Goal: Transaction & Acquisition: Purchase product/service

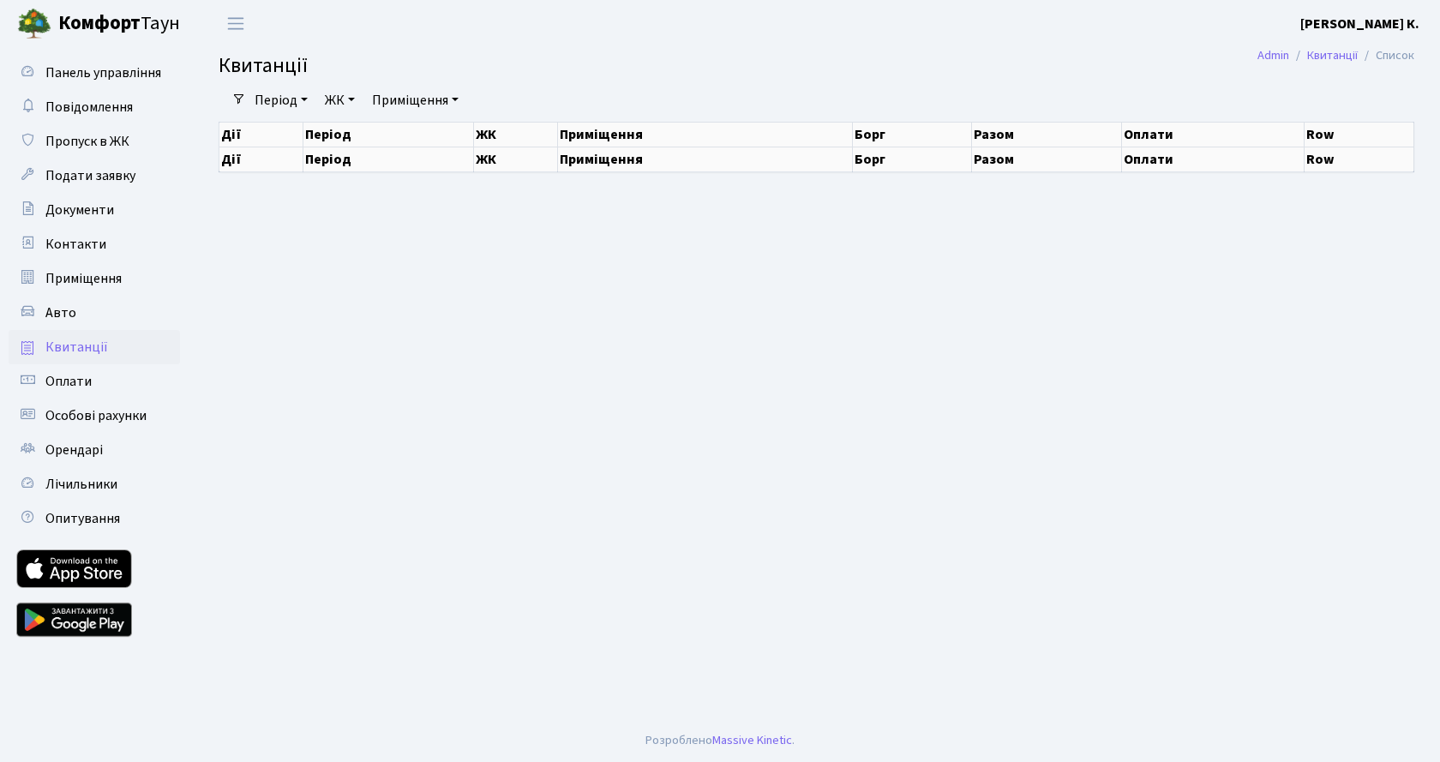
select select "25"
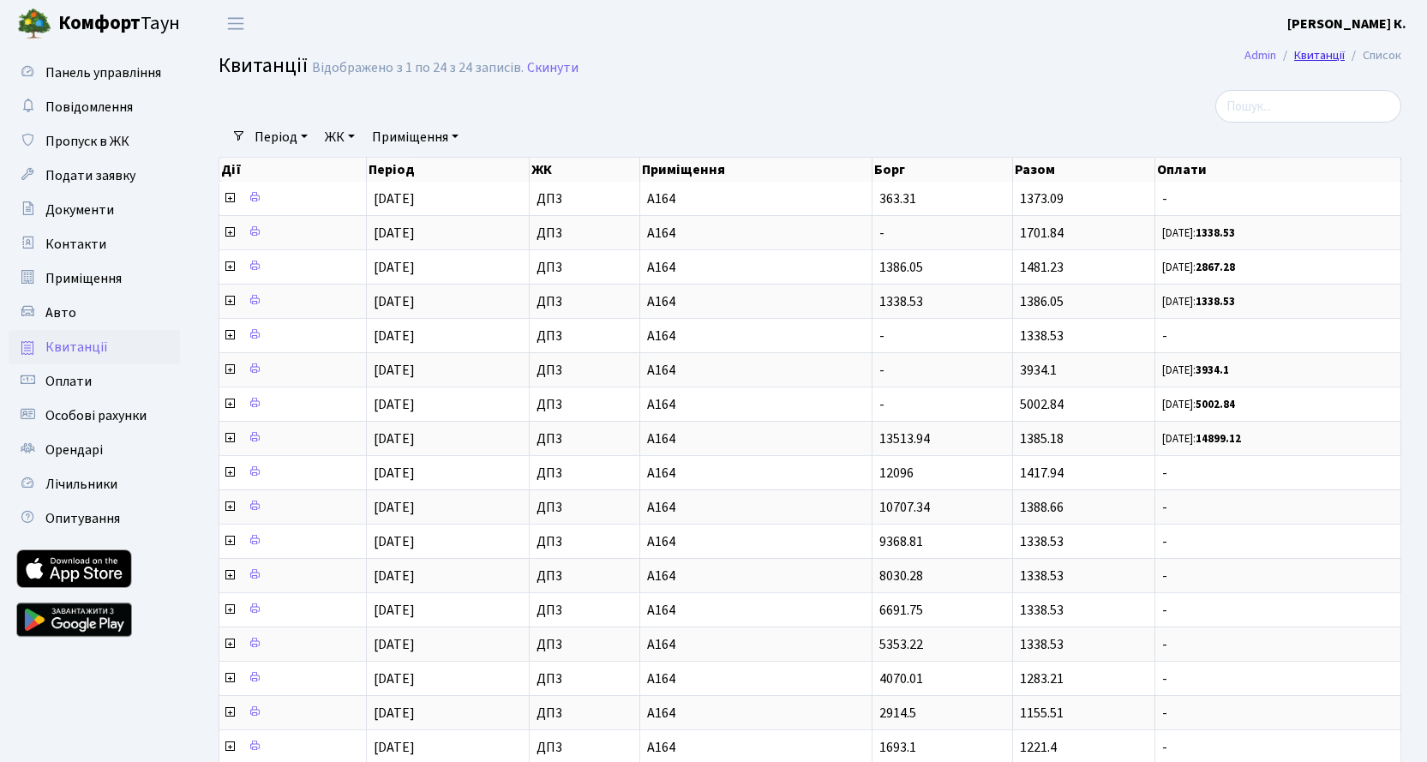
click at [1330, 54] on link "Квитанції" at bounding box center [1319, 55] width 51 height 18
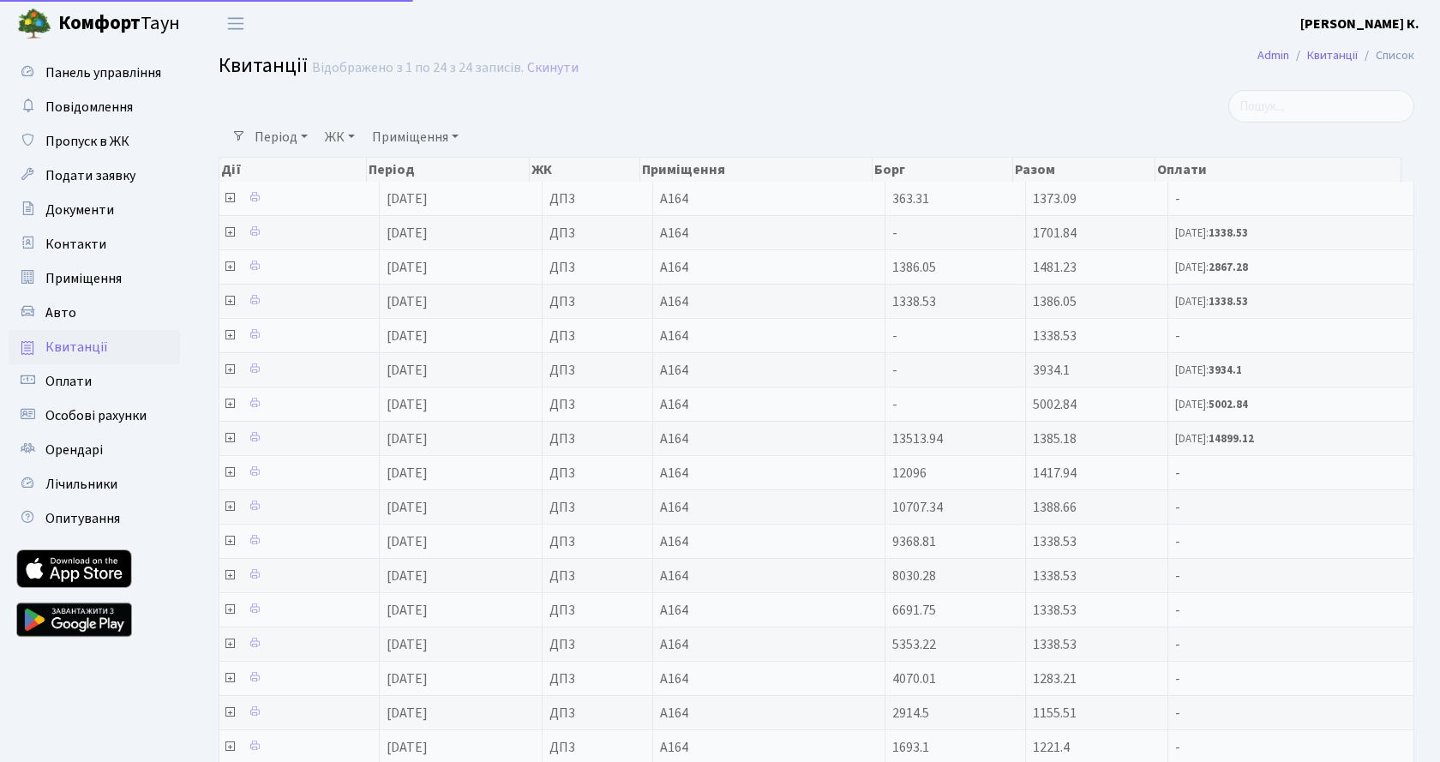
select select "25"
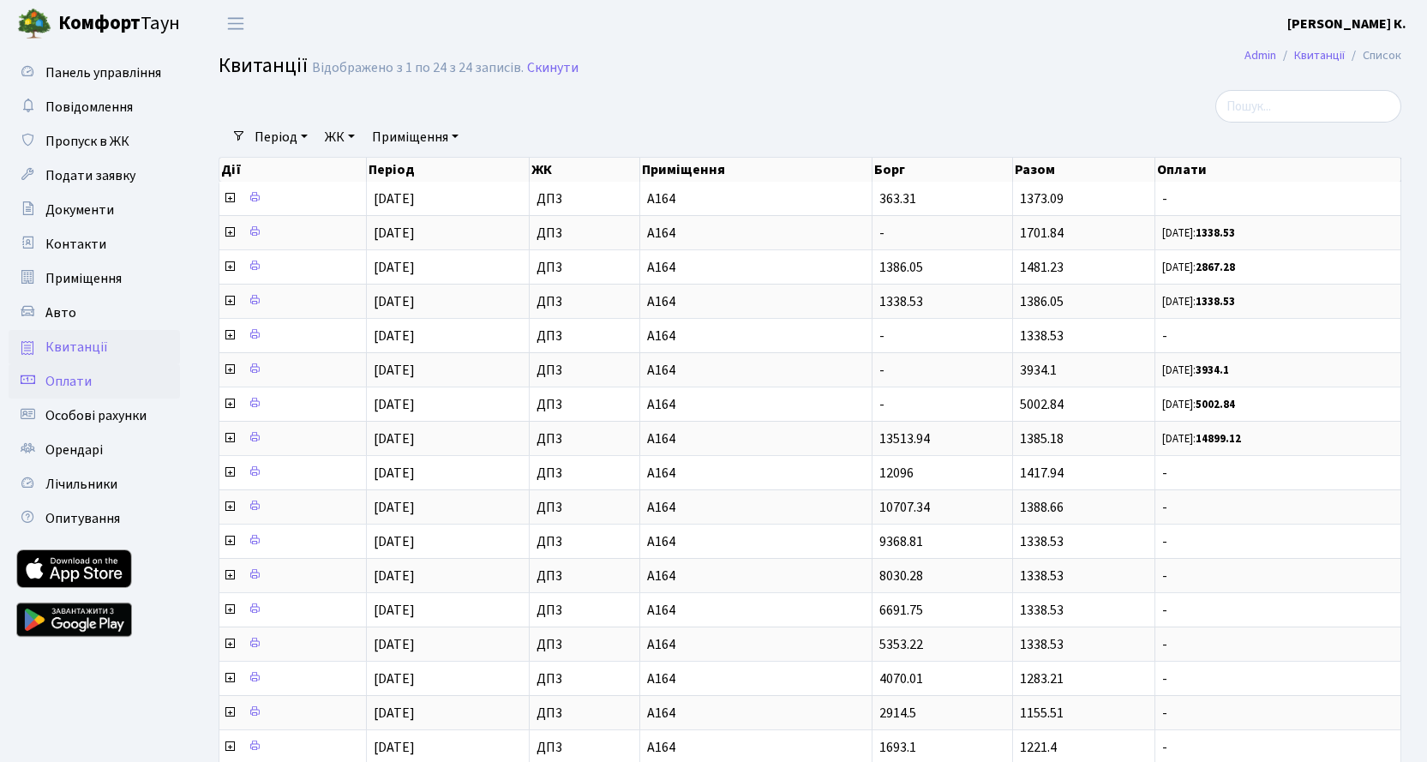
click at [74, 380] on span "Оплати" at bounding box center [68, 381] width 46 height 19
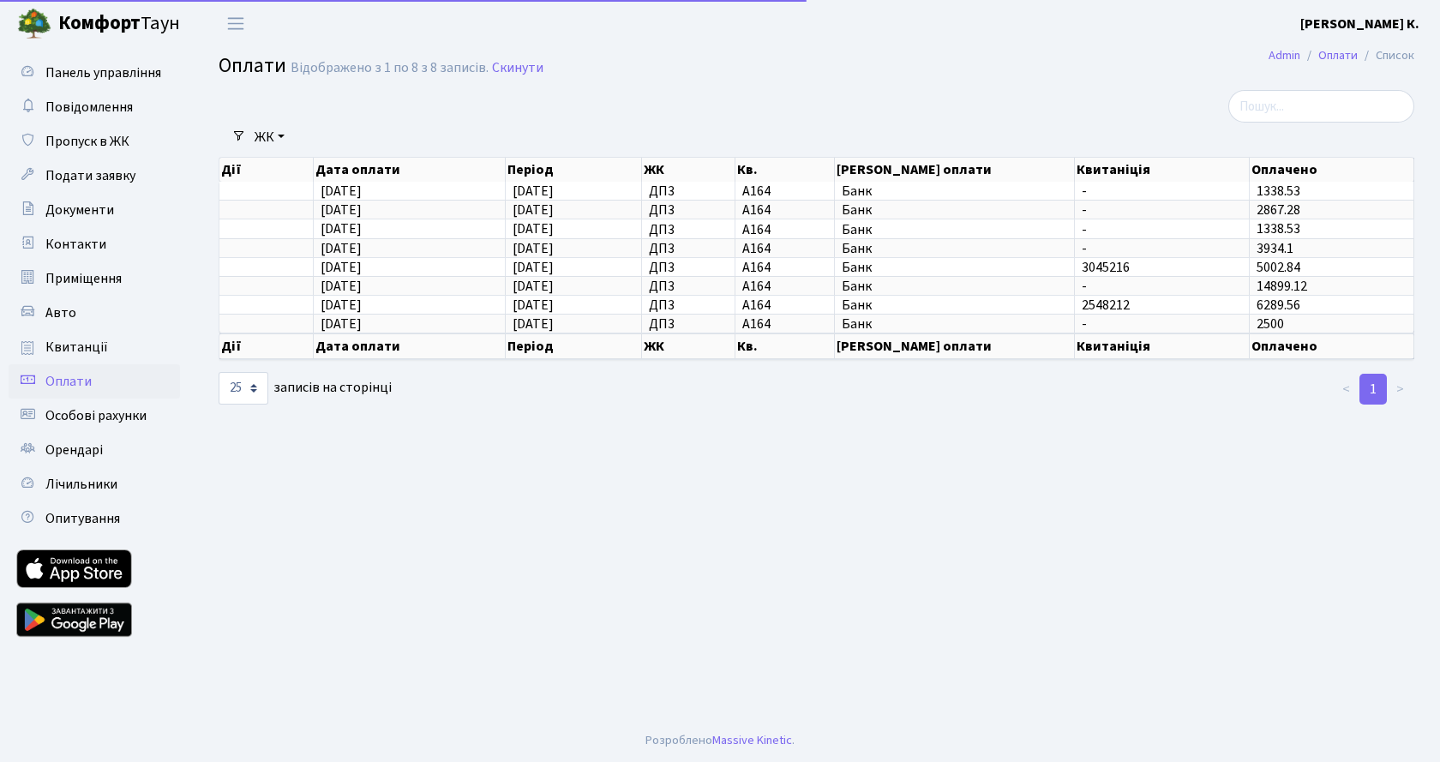
select select "25"
click at [111, 419] on span "Особові рахунки" at bounding box center [95, 415] width 101 height 19
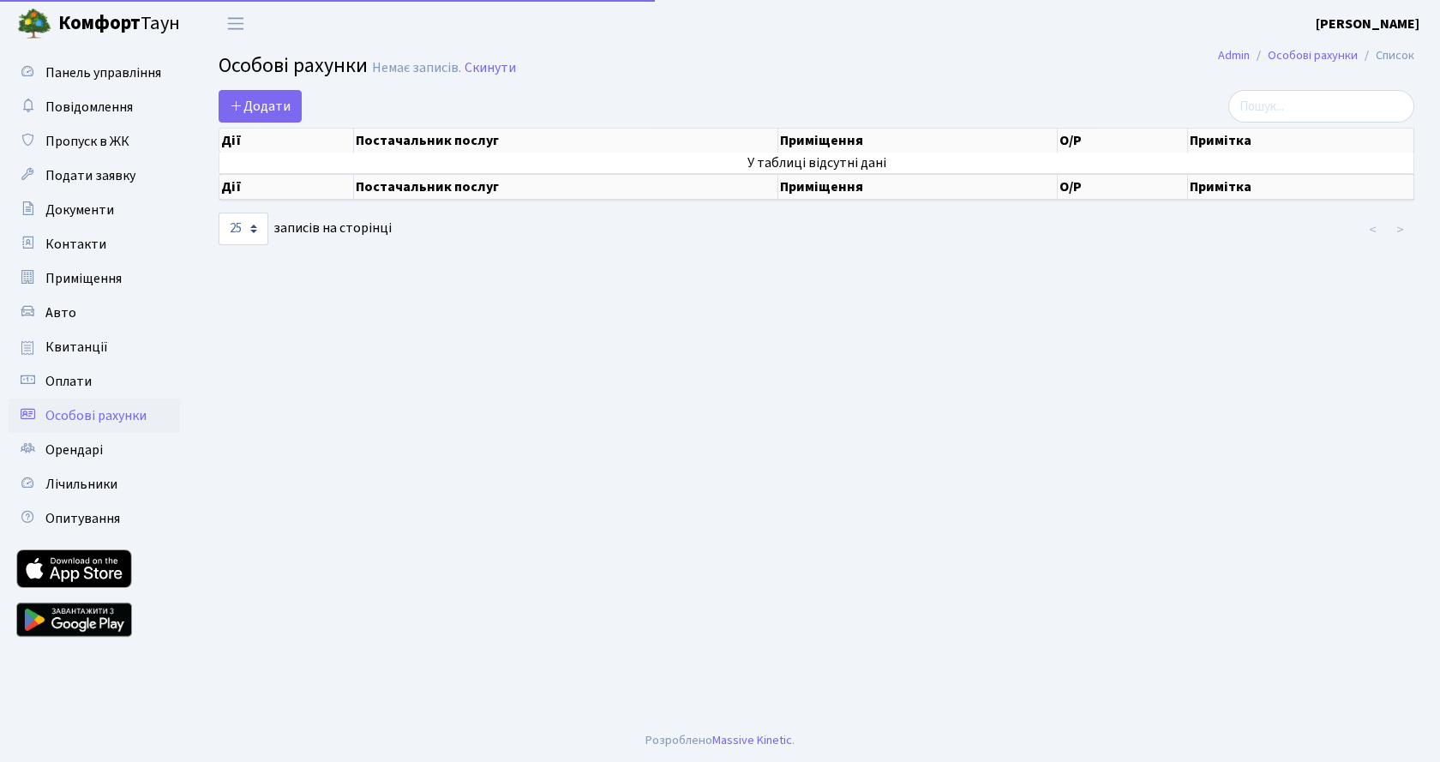
select select "25"
click at [74, 351] on span "Квитанції" at bounding box center [76, 347] width 63 height 19
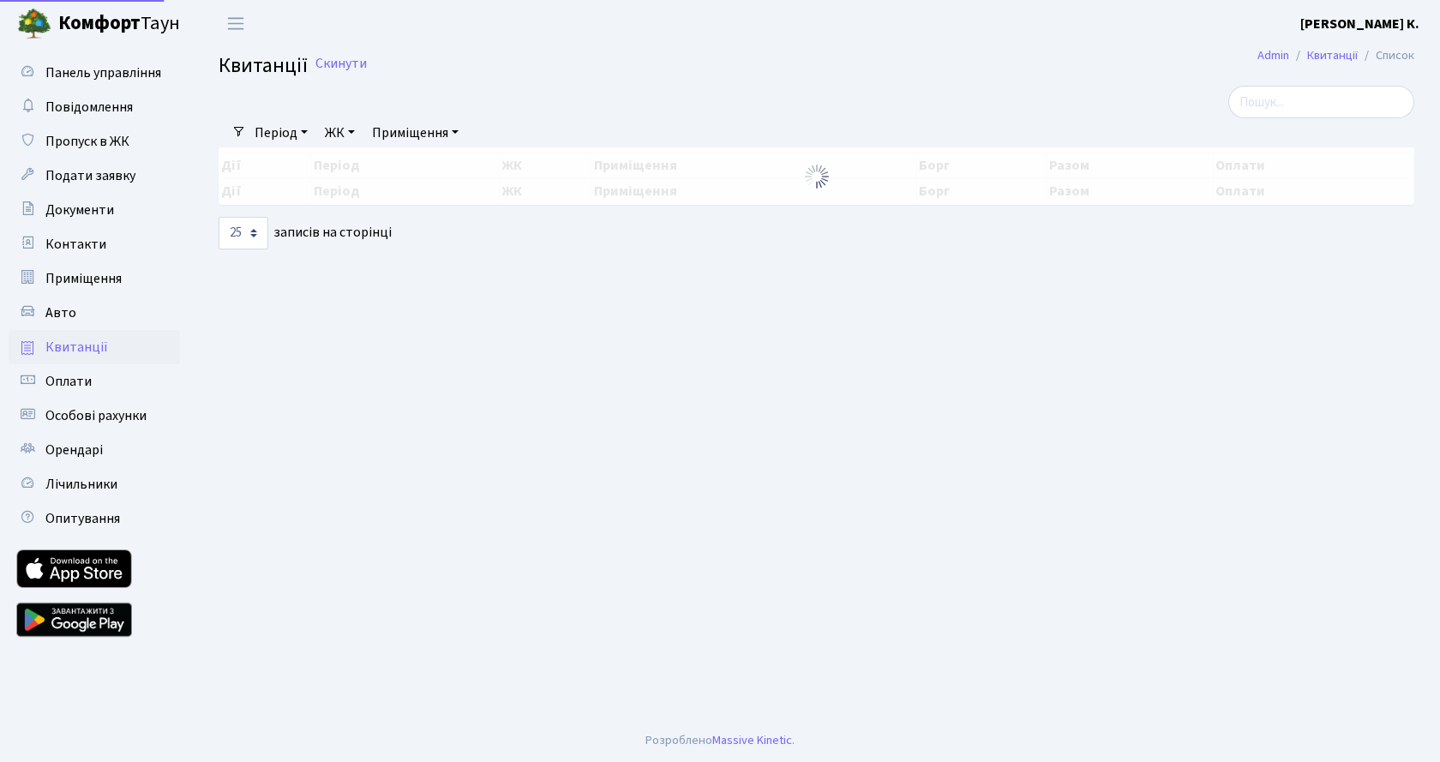
select select "25"
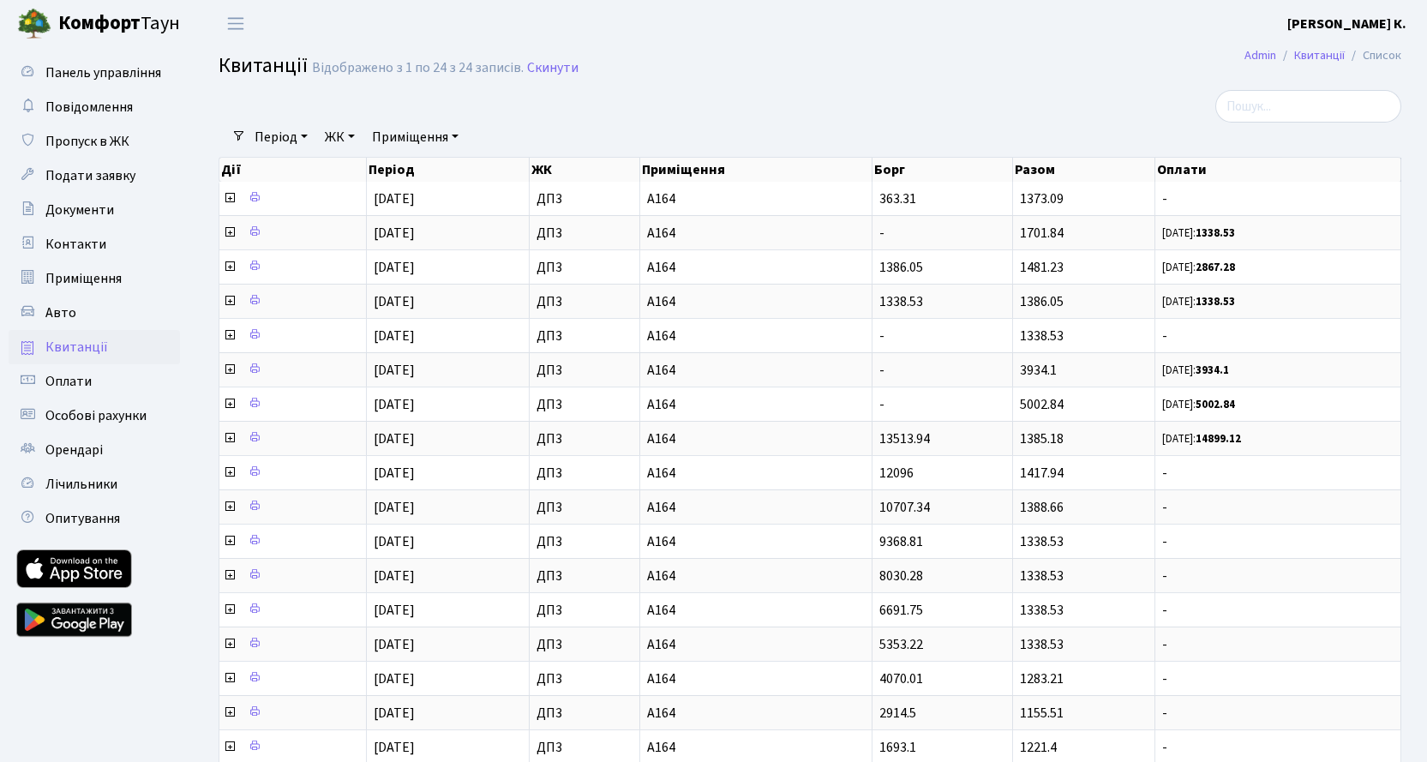
click at [84, 623] on link at bounding box center [74, 619] width 116 height 51
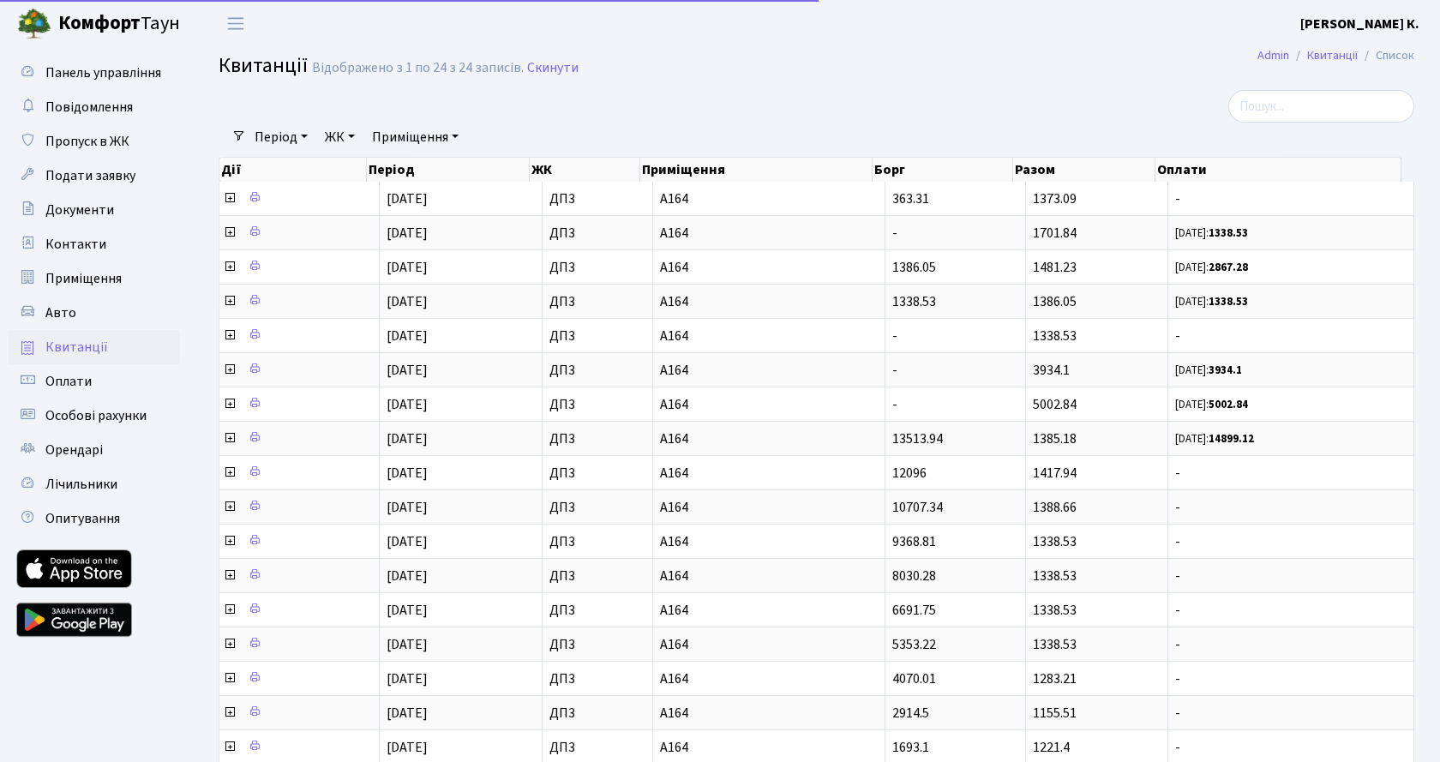
select select "25"
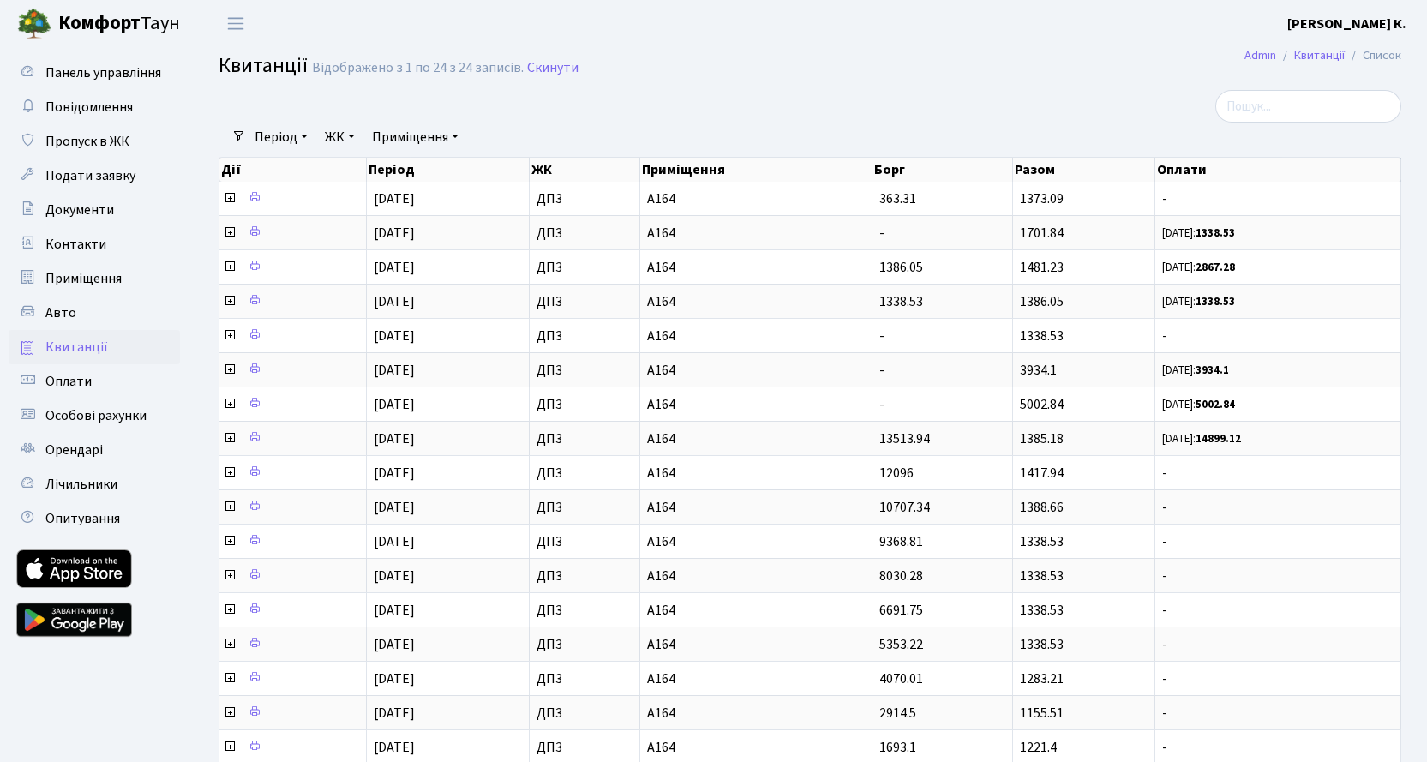
click at [69, 572] on link at bounding box center [74, 568] width 116 height 39
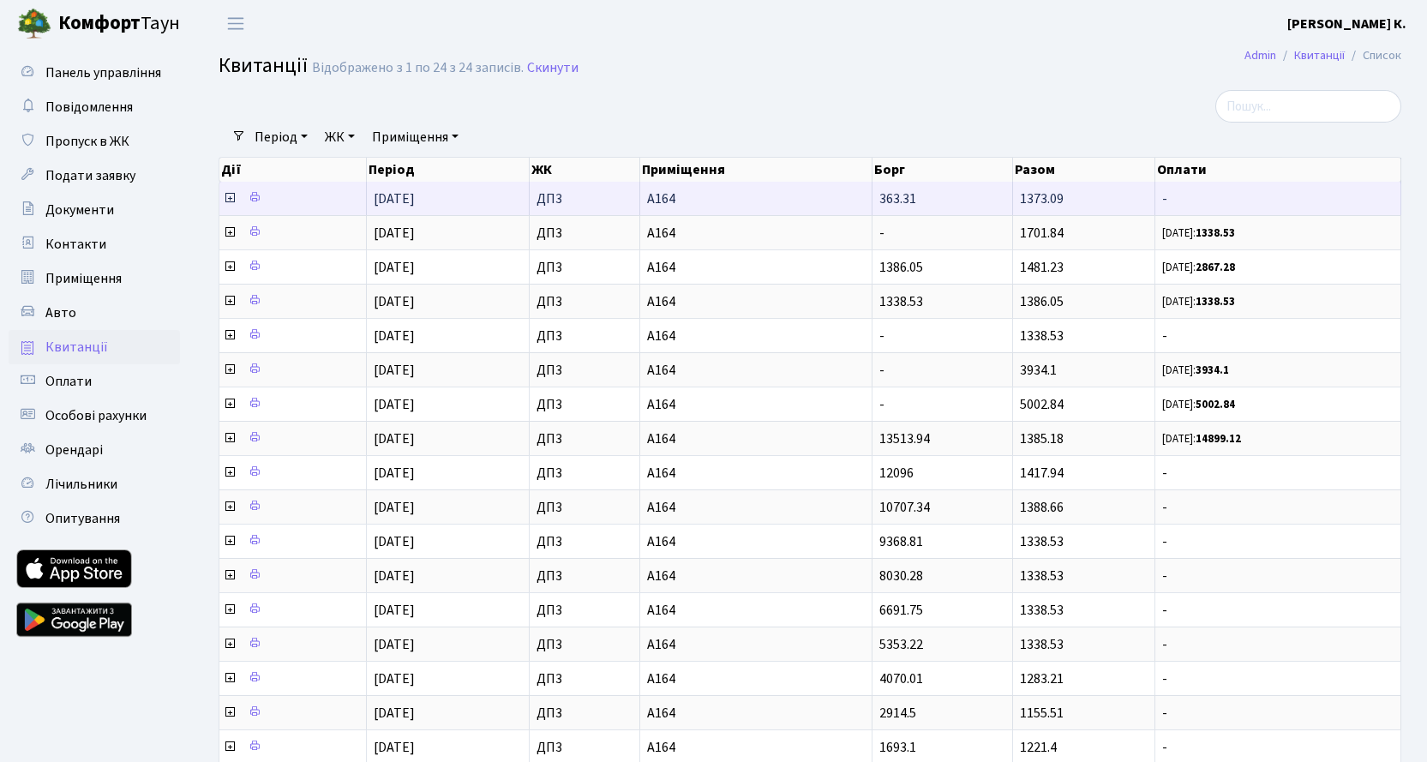
click at [231, 195] on icon at bounding box center [230, 198] width 14 height 14
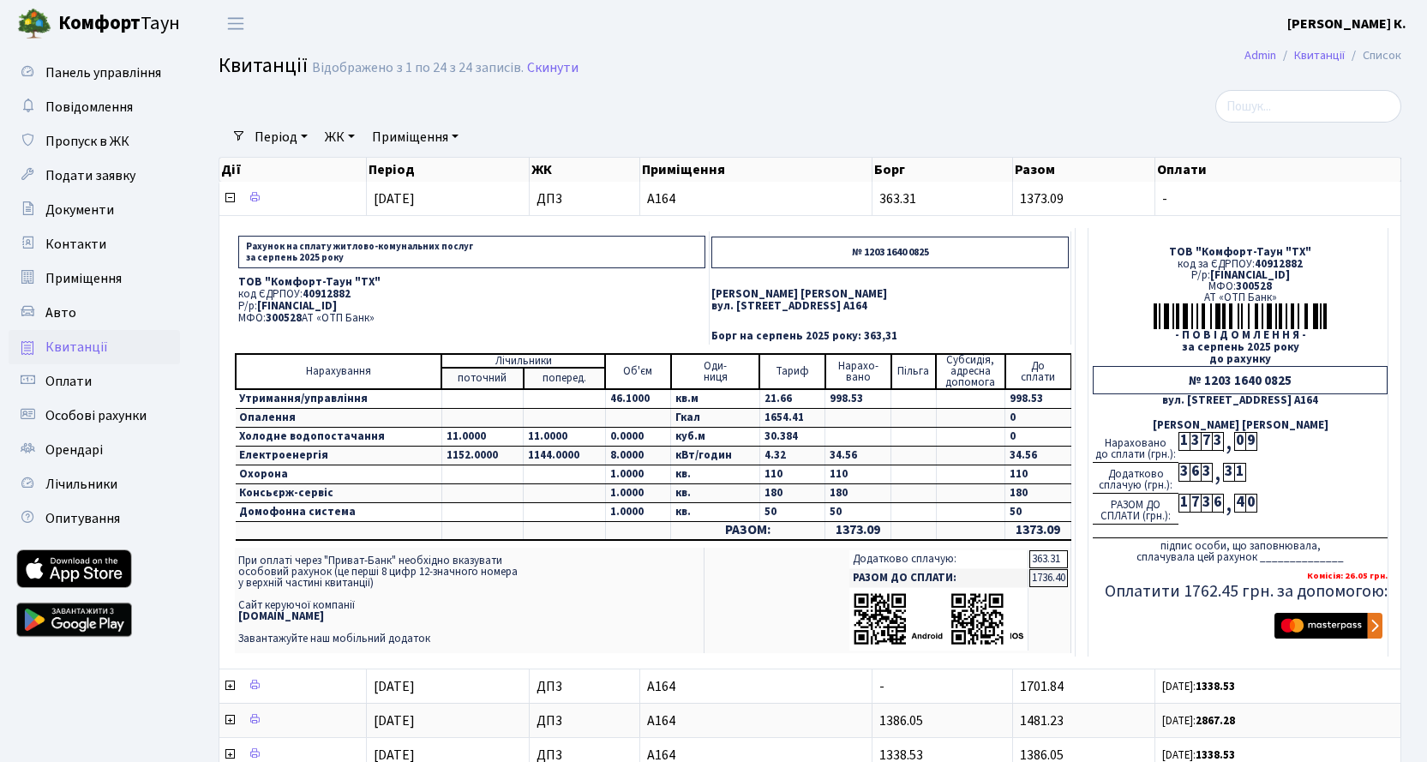
click at [583, 288] on p "ТОВ "Комфорт-Таун "ТХ"" at bounding box center [471, 282] width 467 height 11
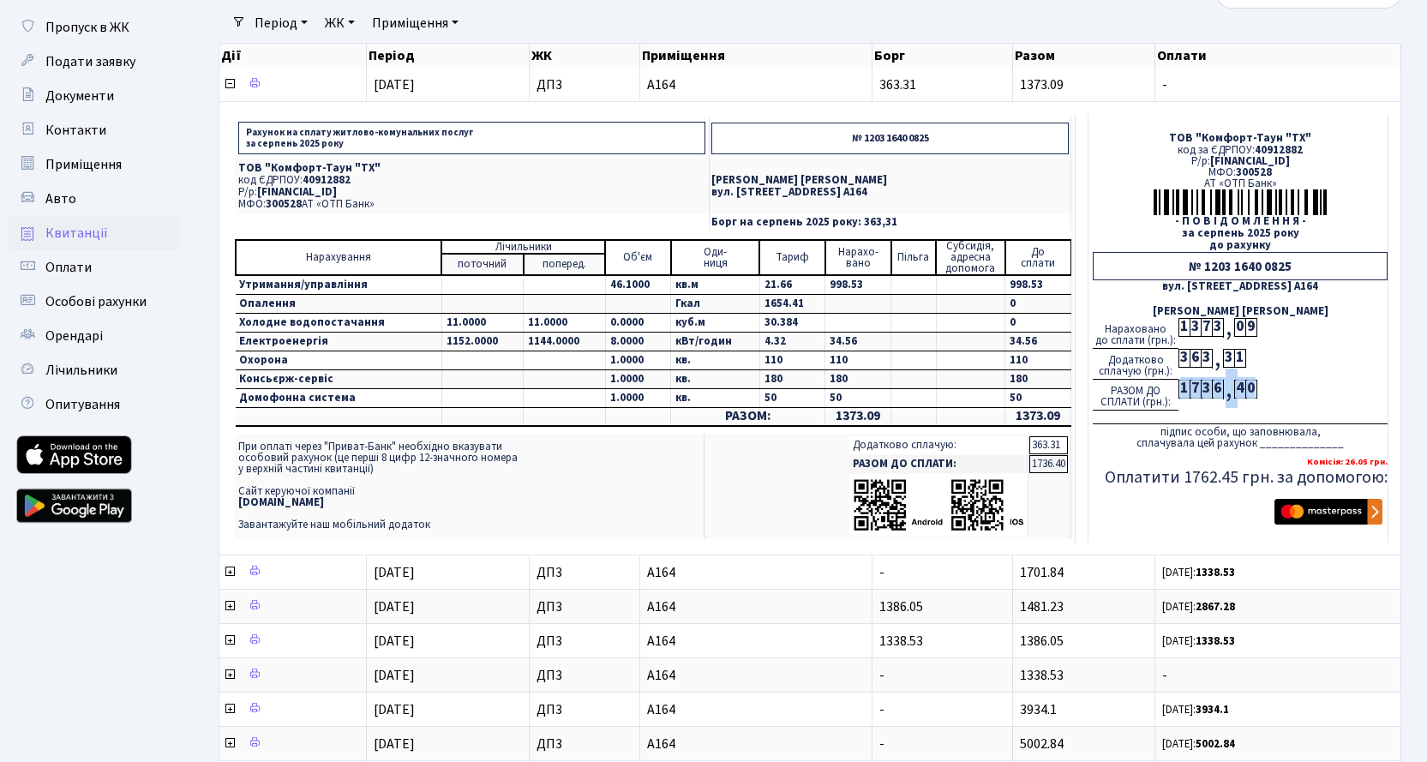
drag, startPoint x: 1180, startPoint y: 388, endPoint x: 1261, endPoint y: 383, distance: 81.6
click at [1261, 383] on div "РАЗОМ ДО СПЛАТИ (грн.): 1 7 3 6 , 4 0" at bounding box center [1240, 395] width 295 height 31
click at [827, 456] on td "Додатково сплачую: 363.31 РАЗОМ ДО СПЛАТИ: 1736.40" at bounding box center [887, 486] width 367 height 105
drag, startPoint x: 537, startPoint y: 262, endPoint x: 489, endPoint y: 405, distance: 151.3
click at [507, 428] on td at bounding box center [653, 430] width 837 height 7
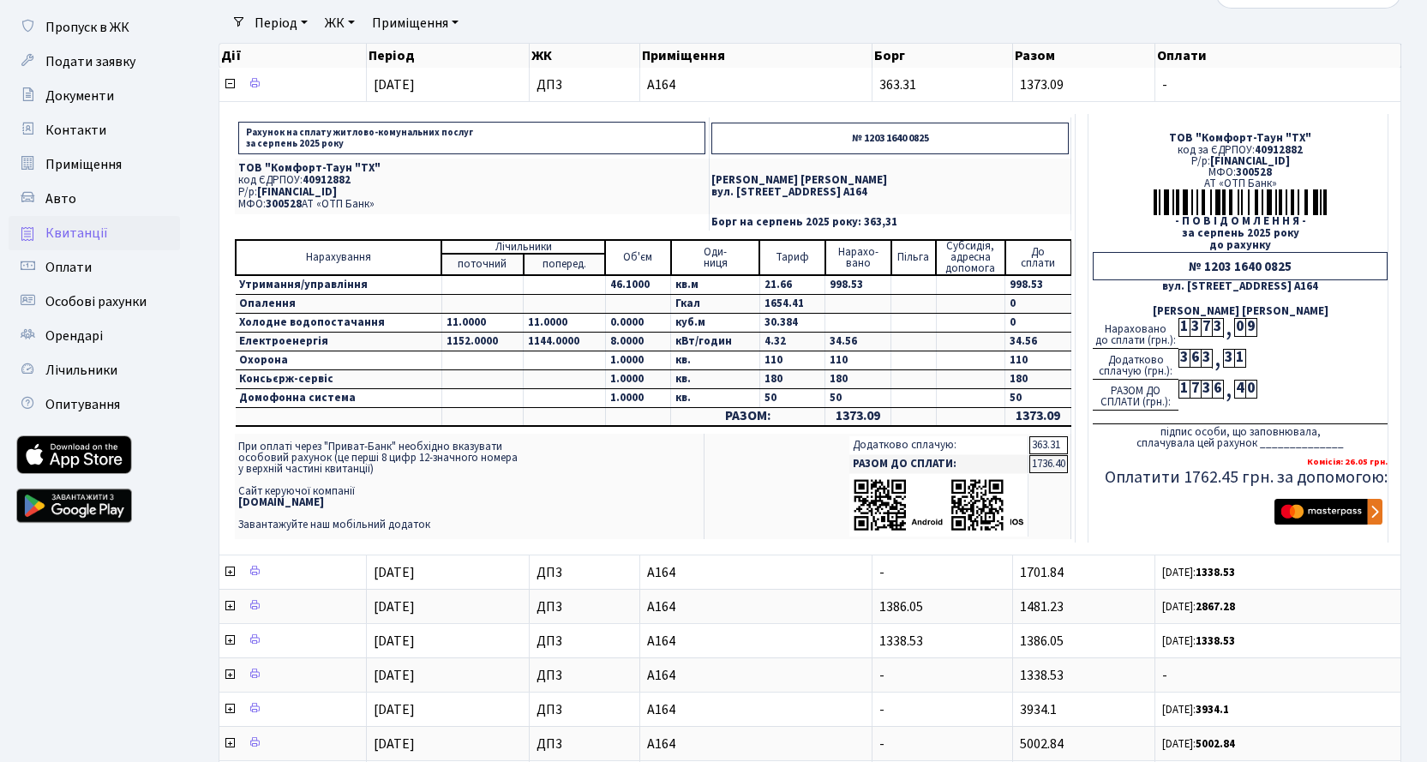
click at [503, 331] on td "11.0000" at bounding box center [481, 323] width 81 height 19
click at [1315, 515] on img "submit" at bounding box center [1329, 512] width 108 height 26
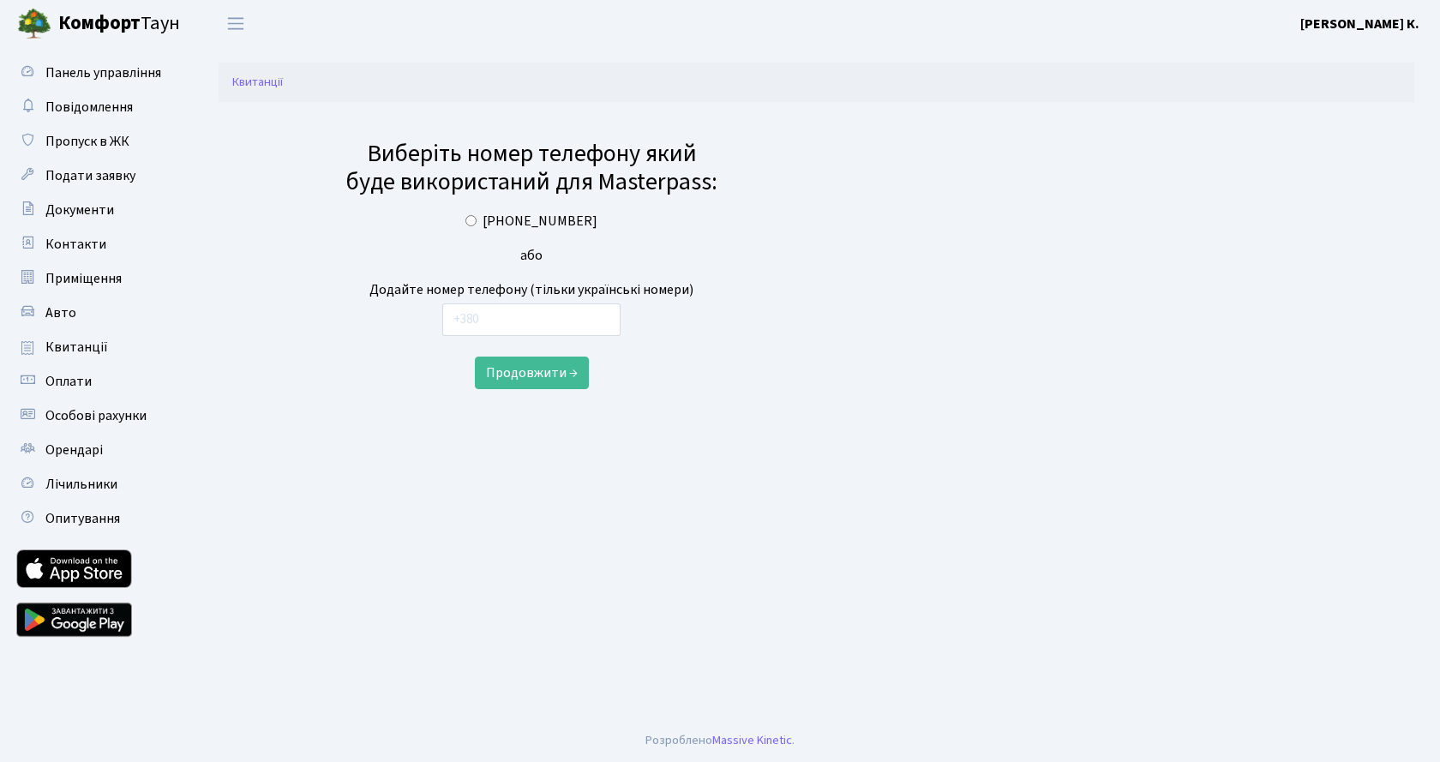
click at [477, 219] on input "[PHONE_NUMBER]" at bounding box center [470, 220] width 11 height 11
radio input "true"
click at [522, 375] on button "Продовжити →" at bounding box center [532, 373] width 114 height 33
click at [480, 316] on input "text" at bounding box center [531, 319] width 178 height 33
radio input "false"
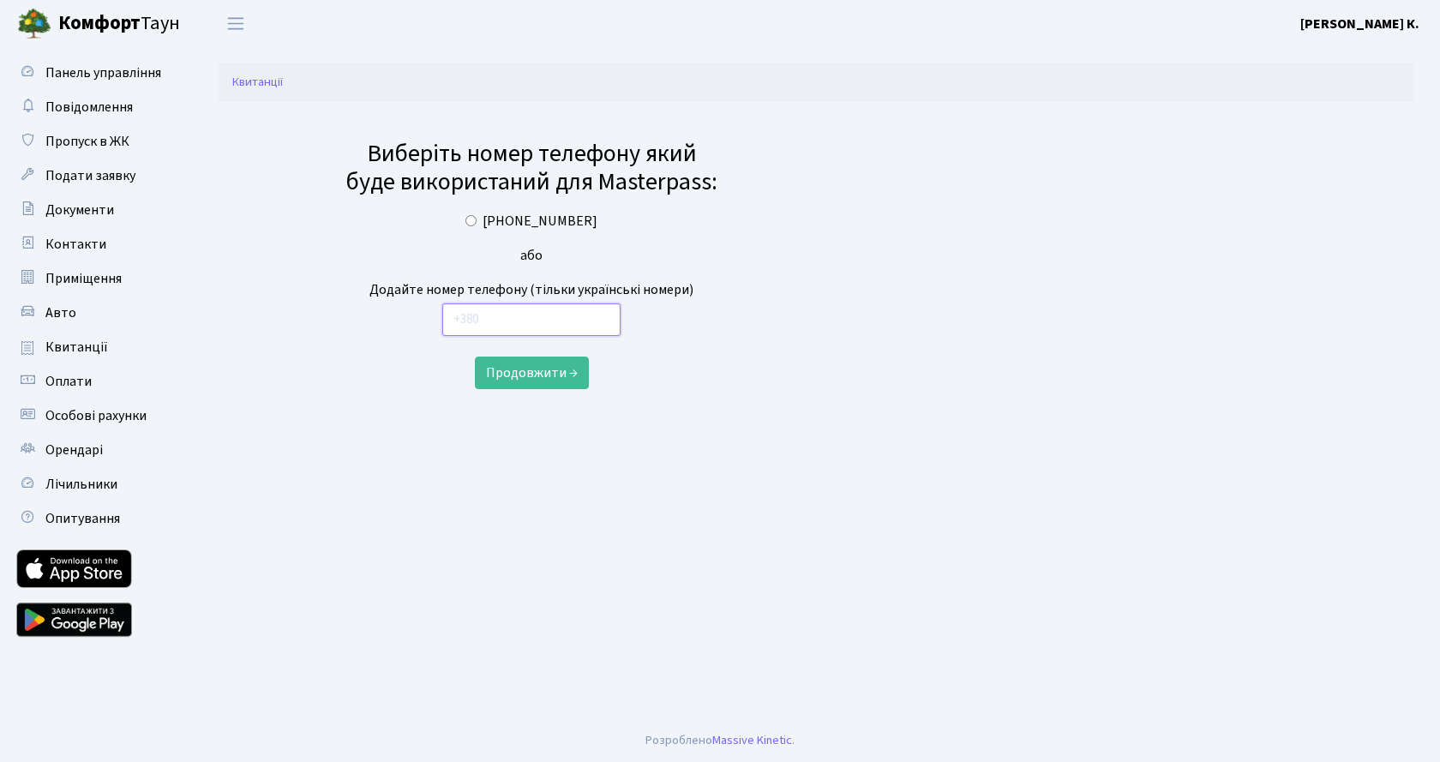
type input "+38 067 810 96 65"
click at [552, 370] on button "Продовжити →" at bounding box center [532, 373] width 114 height 33
click at [459, 319] on input "[PHONE_NUMBER]" at bounding box center [531, 319] width 178 height 33
type input "38 067 810 96 65"
click at [544, 370] on button "Продовжити →" at bounding box center [532, 373] width 114 height 33
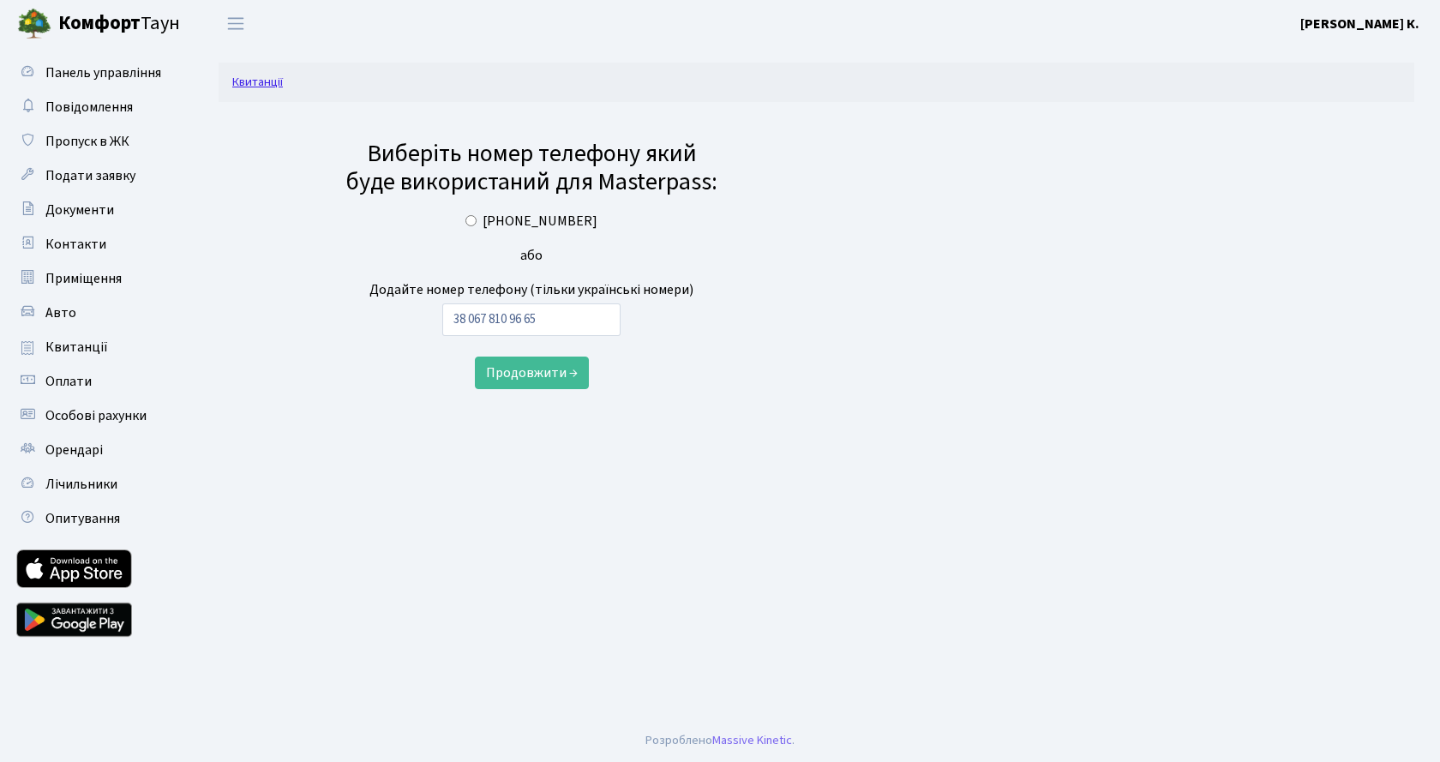
click at [261, 82] on link "Квитанції" at bounding box center [257, 82] width 51 height 18
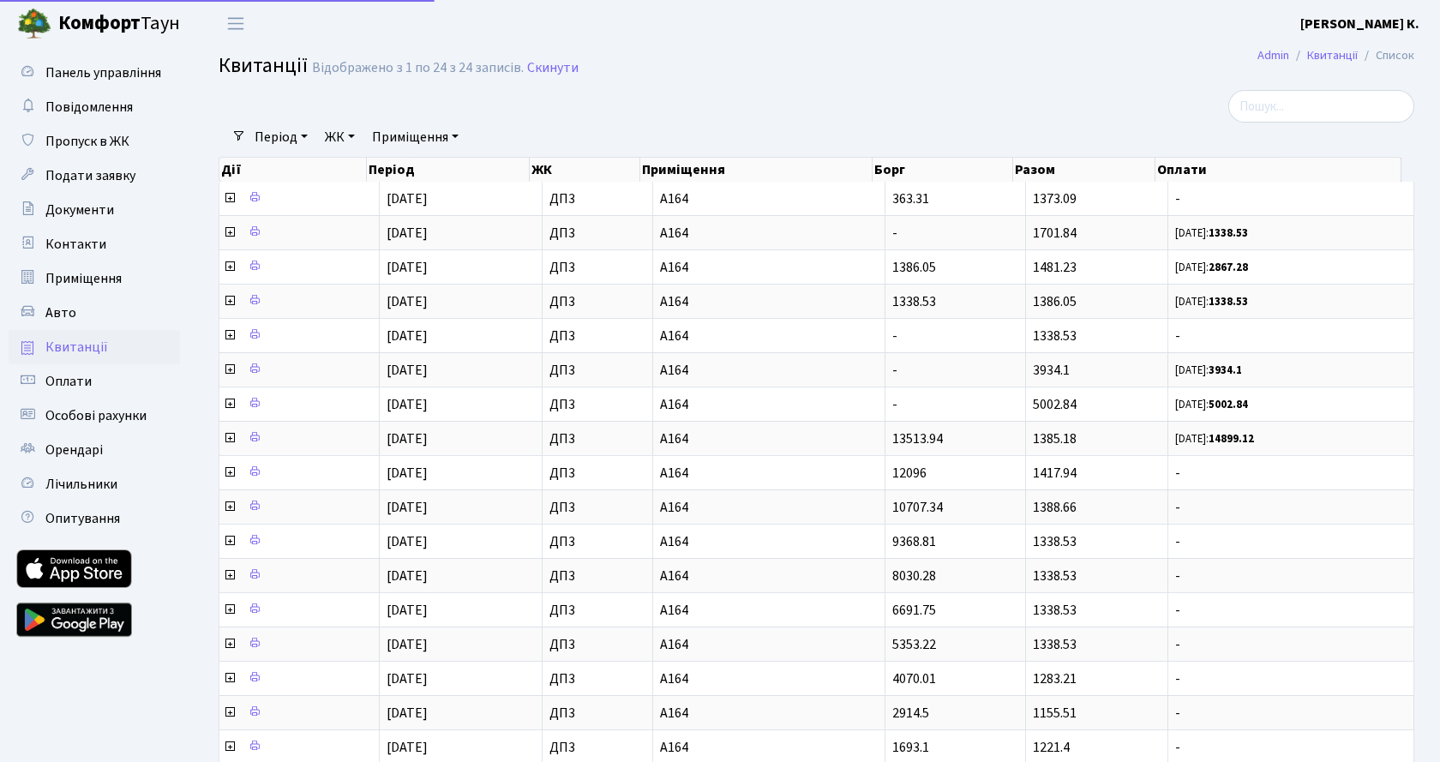
select select "25"
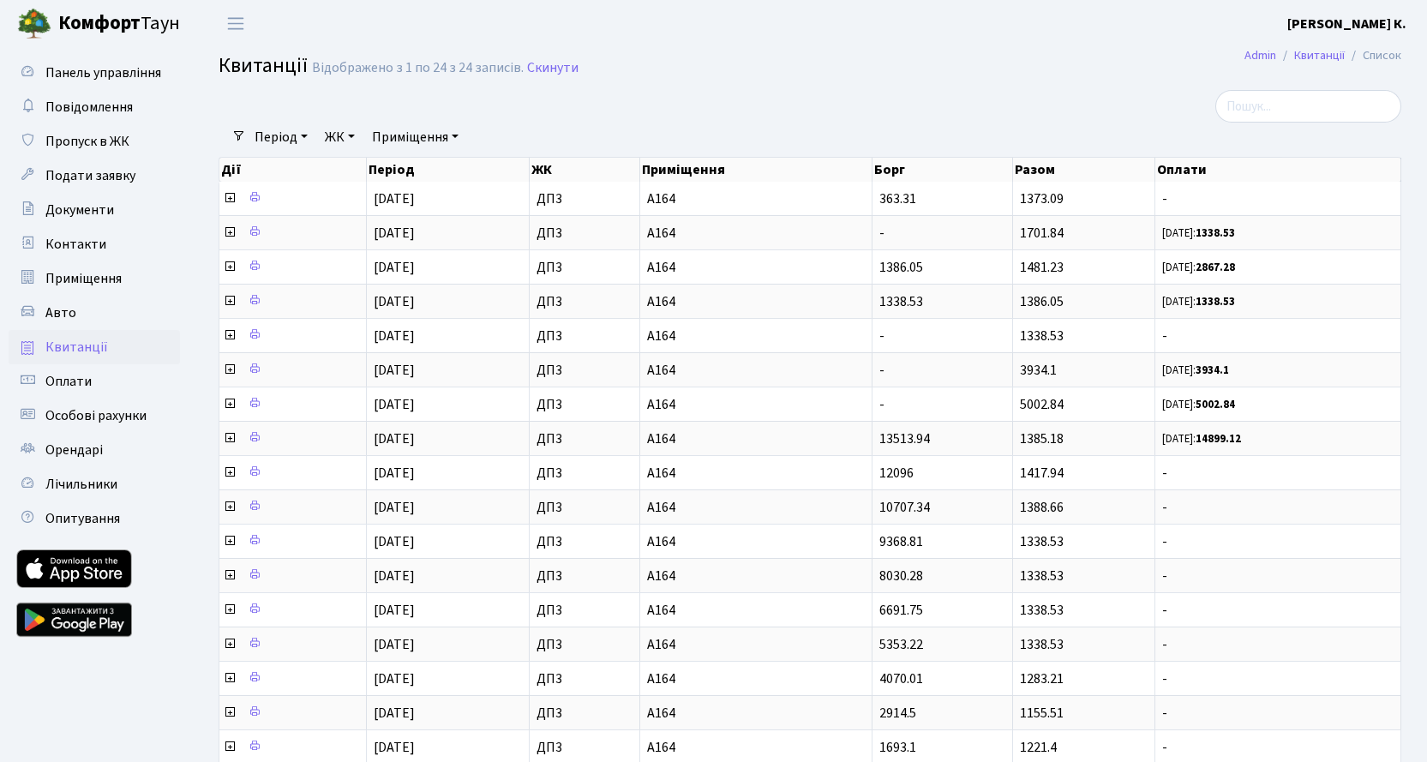
click at [83, 619] on link at bounding box center [74, 619] width 116 height 51
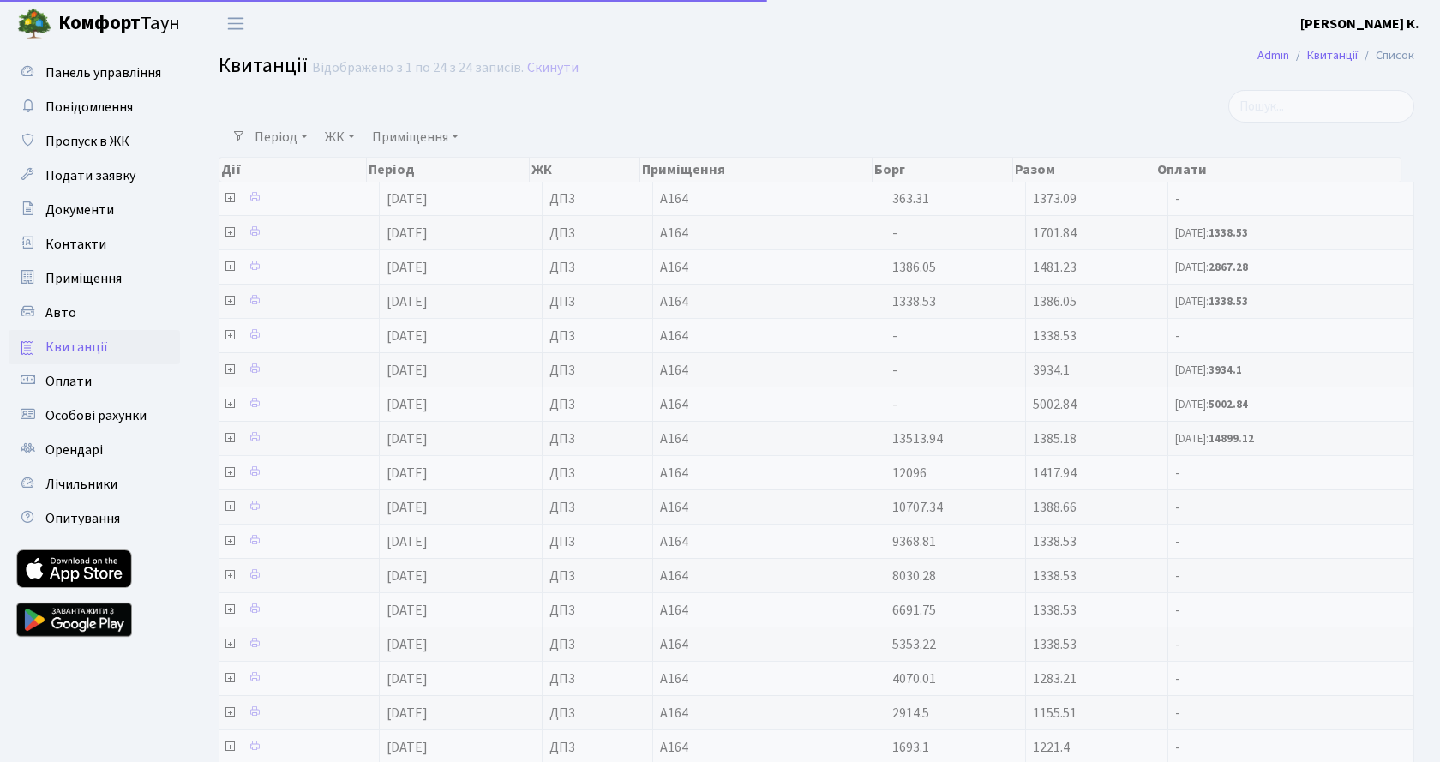
select select "25"
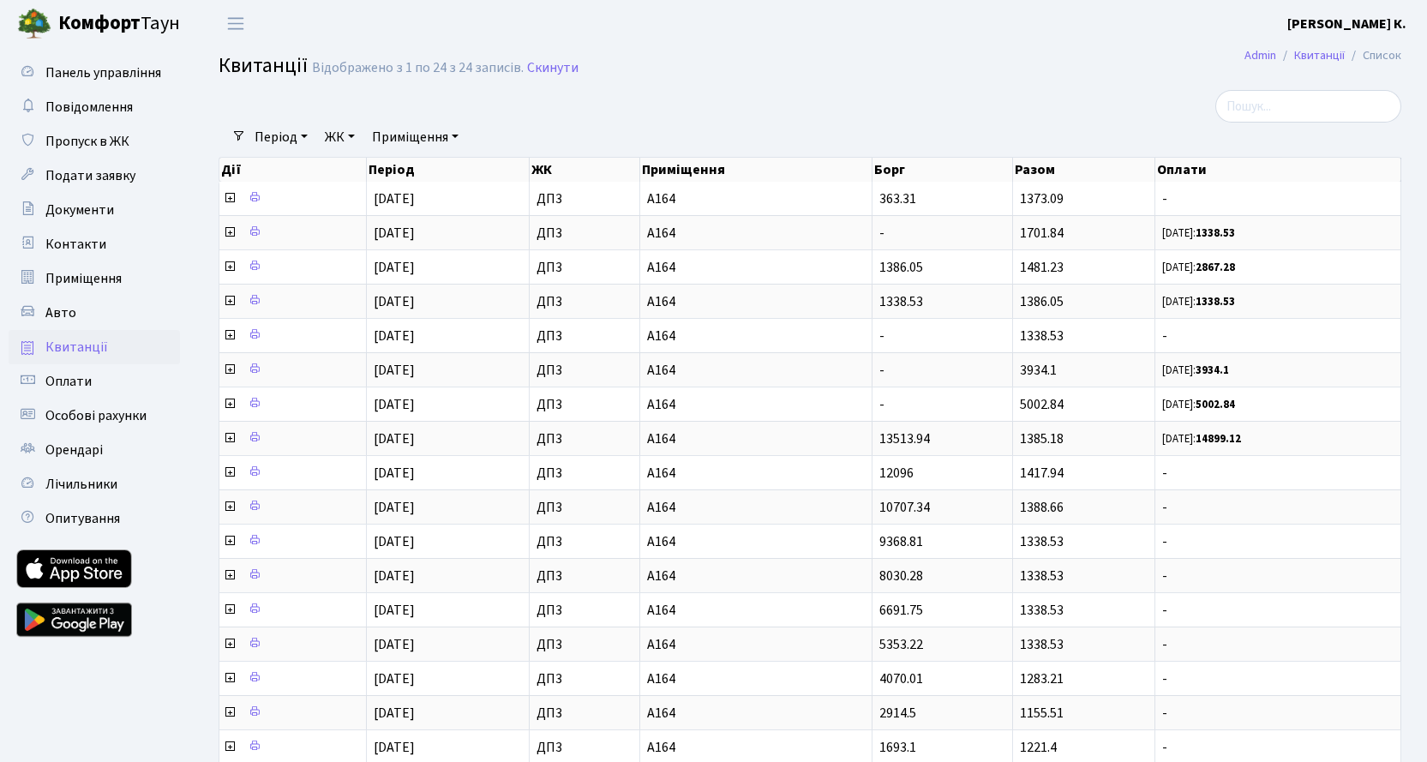
click at [85, 623] on link at bounding box center [74, 619] width 116 height 51
click at [75, 388] on span "Оплати" at bounding box center [68, 381] width 46 height 19
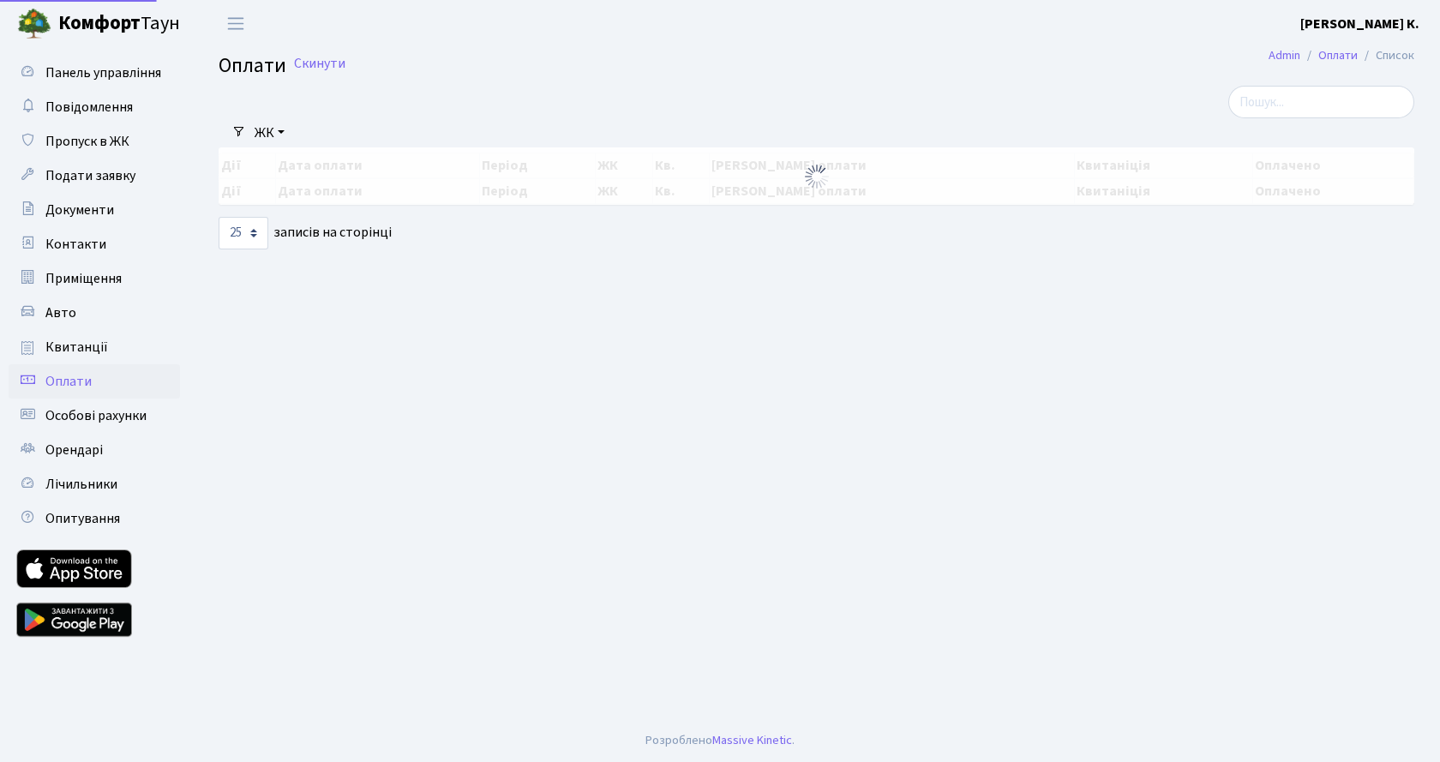
select select "25"
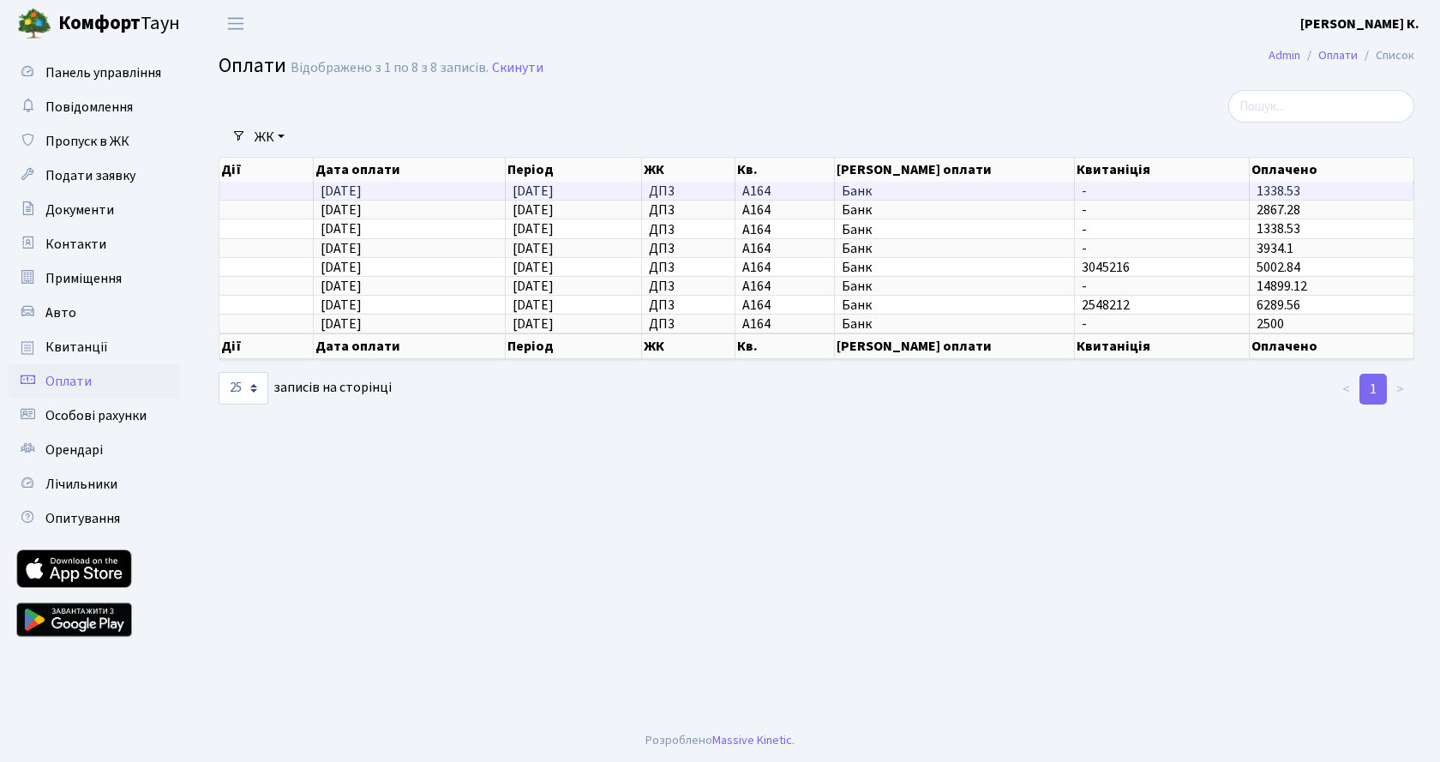
click at [577, 189] on td "18.08.2025" at bounding box center [574, 191] width 136 height 18
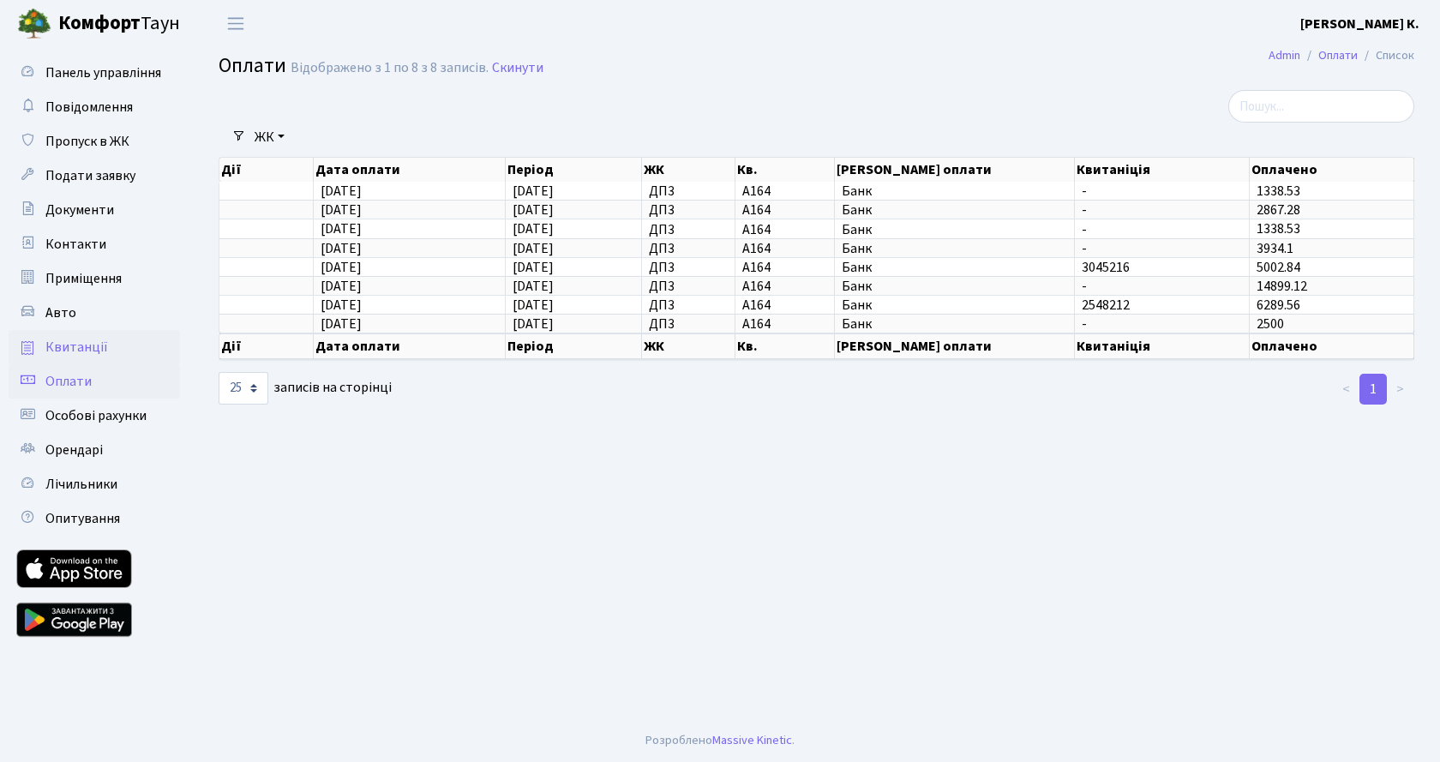
click at [77, 351] on span "Квитанції" at bounding box center [76, 347] width 63 height 19
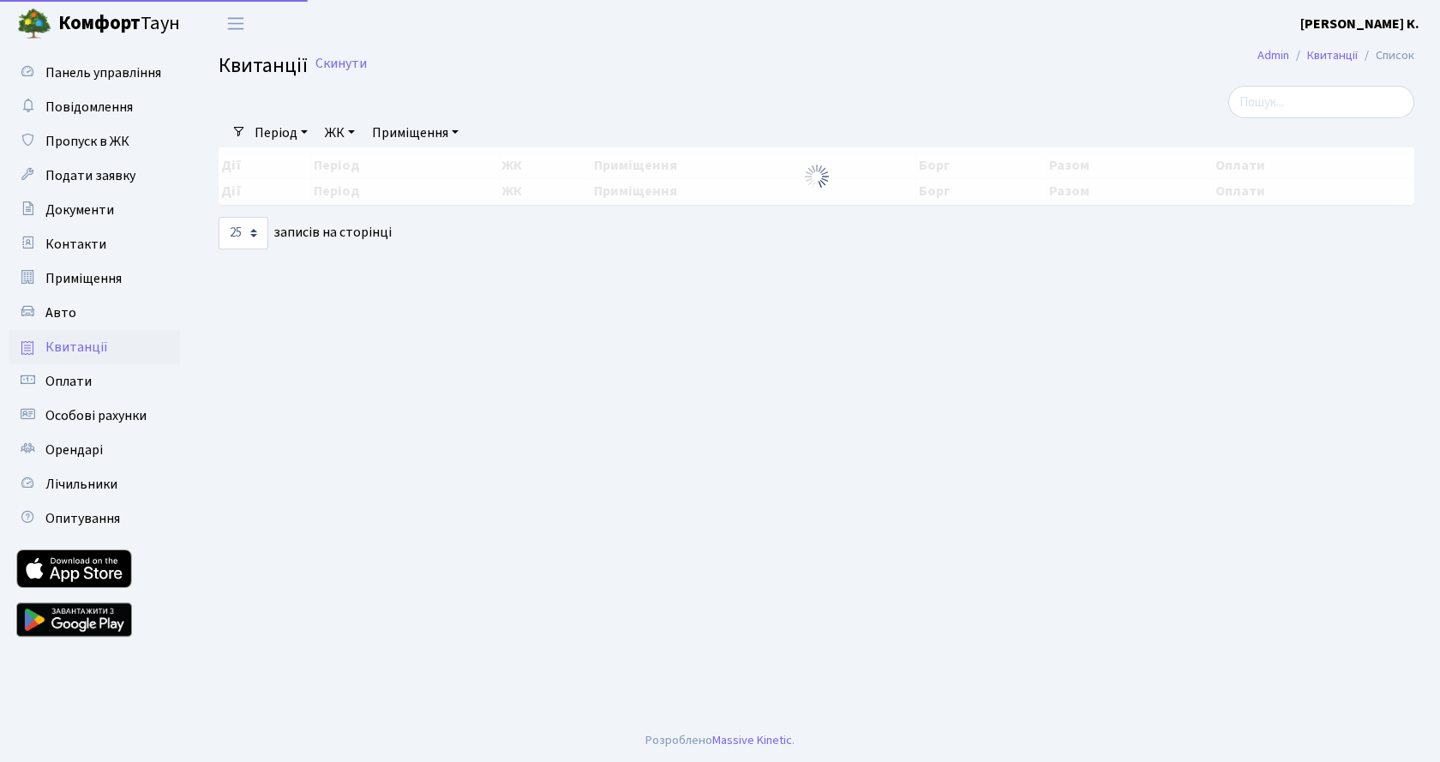
select select "25"
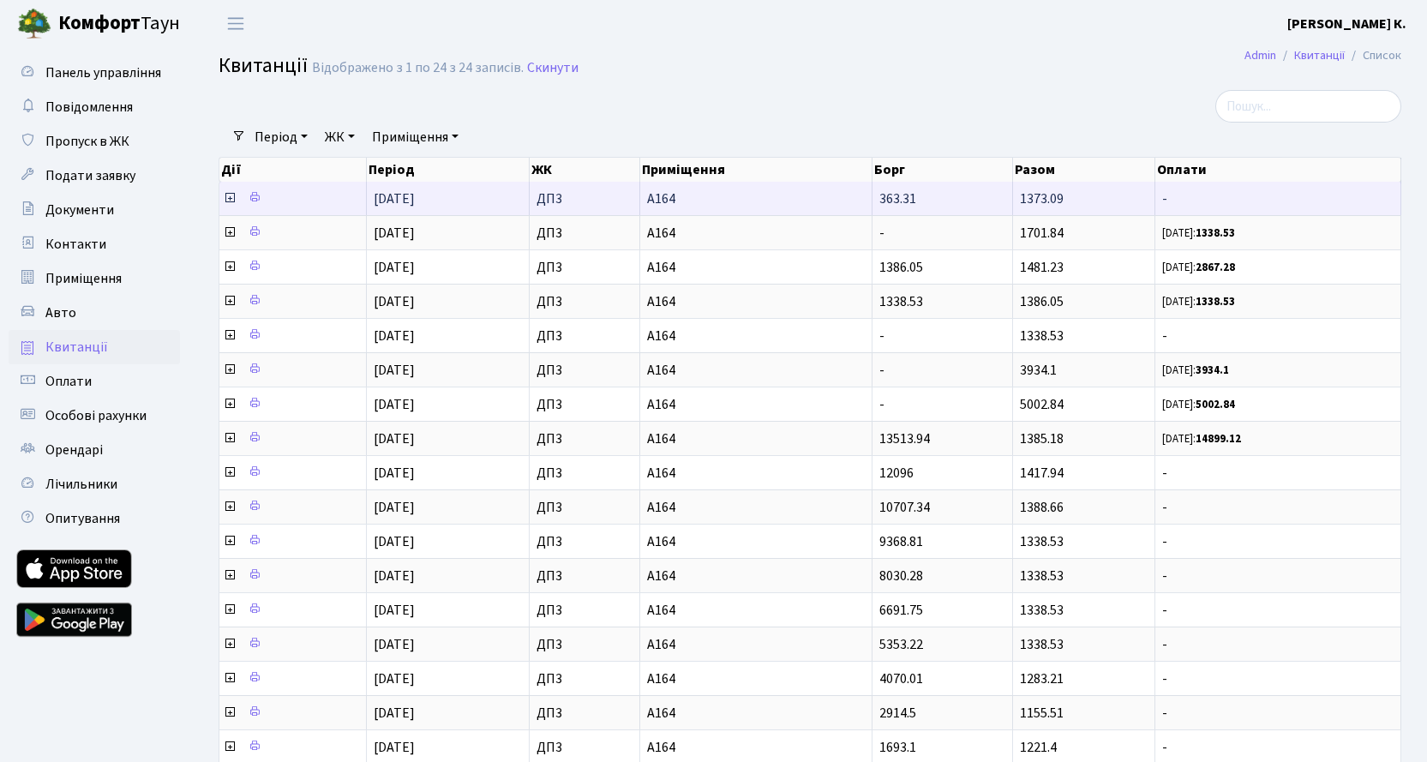
click at [226, 196] on icon at bounding box center [230, 198] width 14 height 14
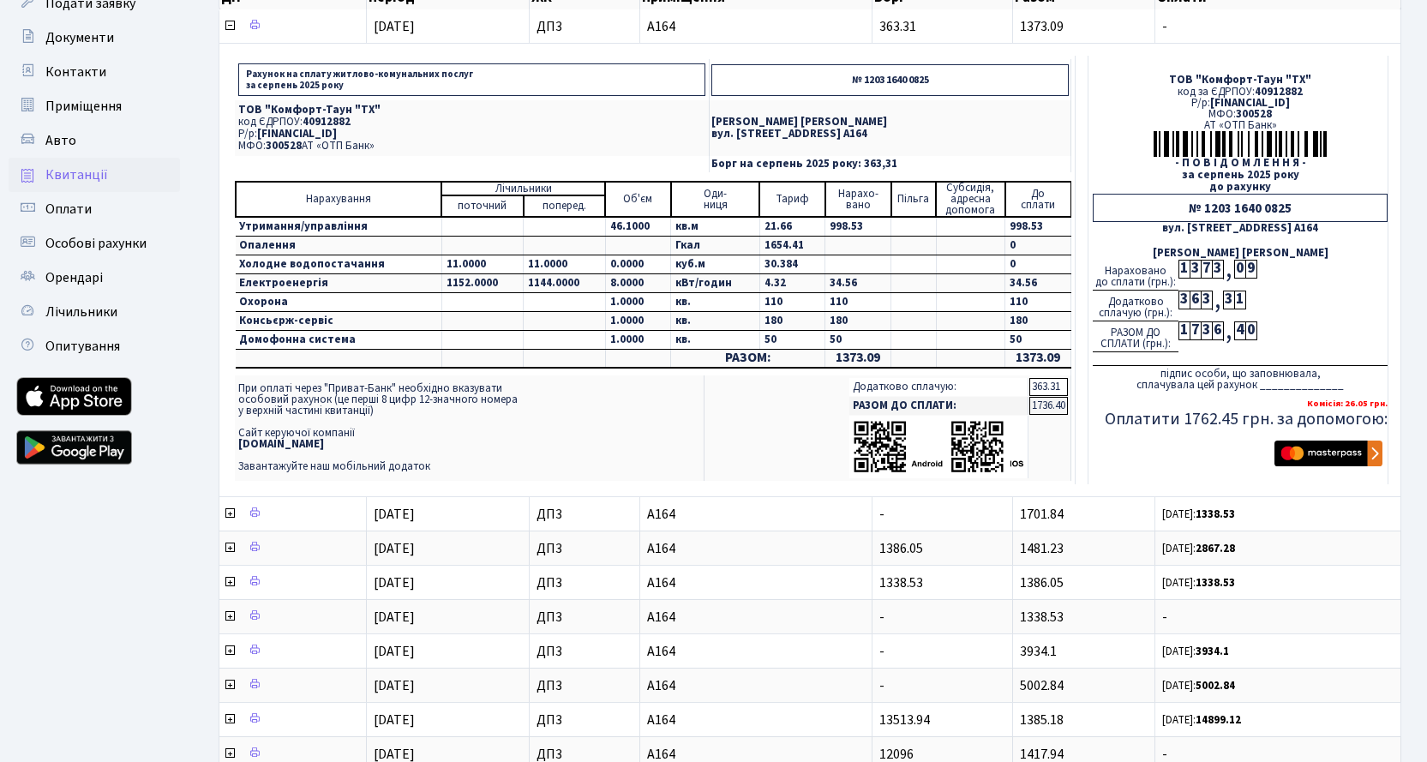
scroll to position [229, 0]
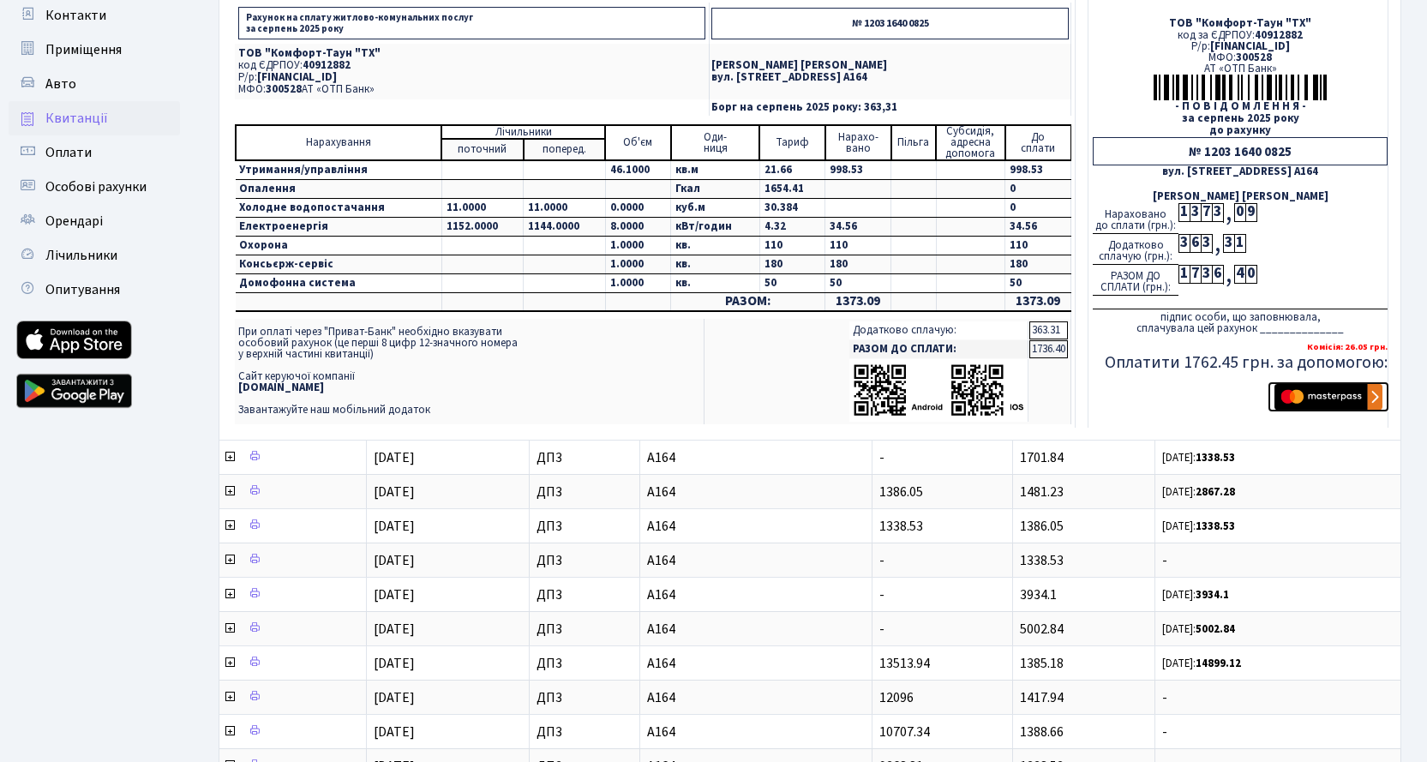
click at [1372, 391] on img "submit" at bounding box center [1329, 397] width 108 height 26
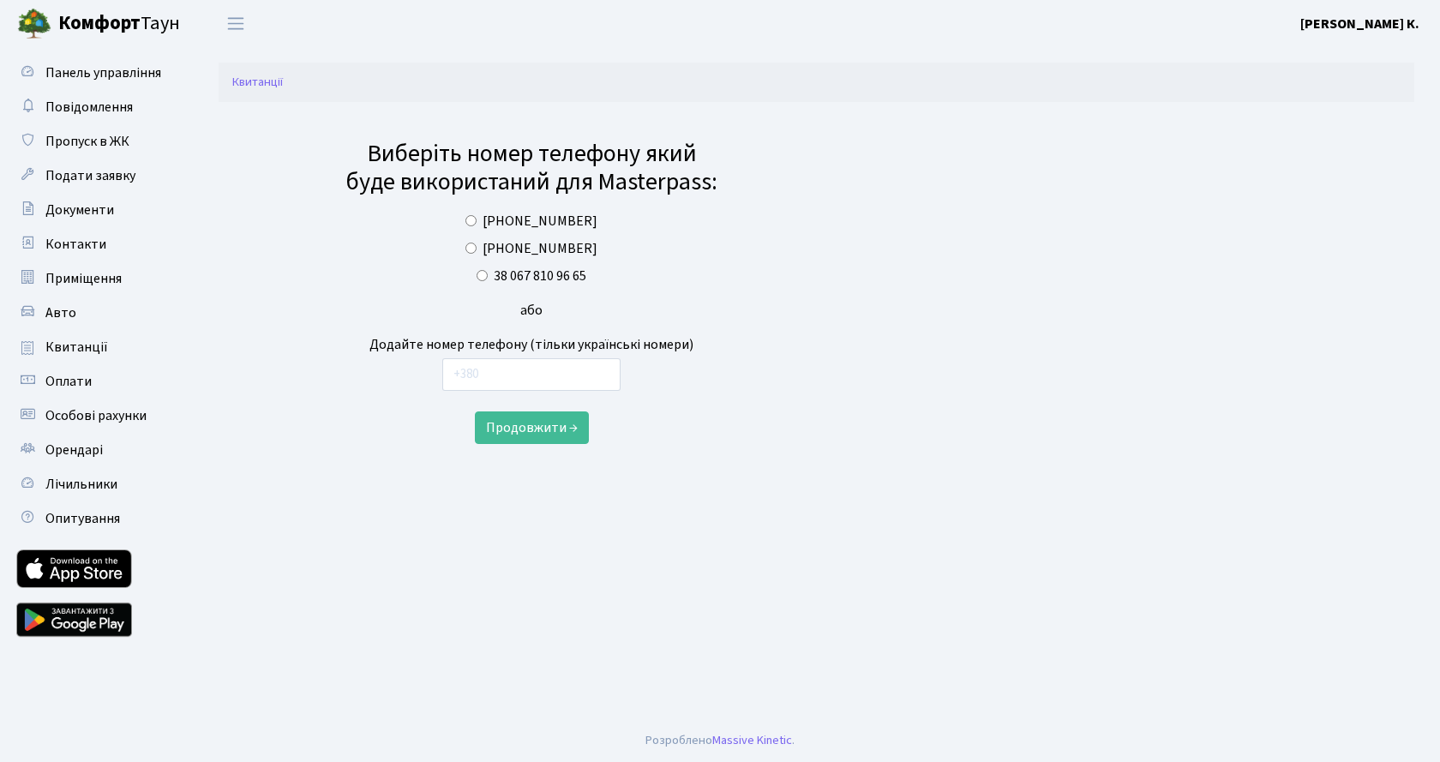
click at [86, 620] on link at bounding box center [74, 619] width 116 height 51
click at [85, 353] on span "Квитанції" at bounding box center [76, 347] width 63 height 19
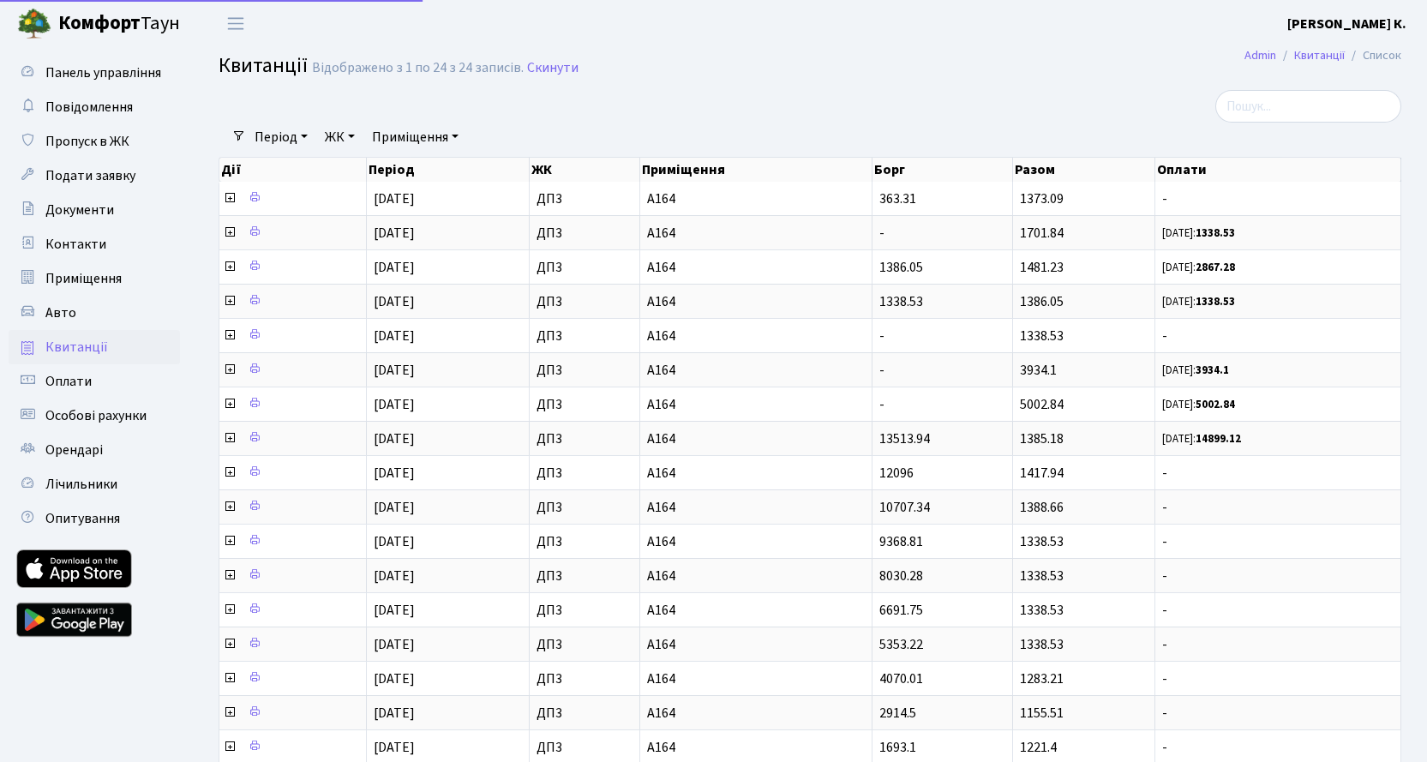
select select "25"
click at [106, 418] on span "Особові рахунки" at bounding box center [95, 415] width 101 height 19
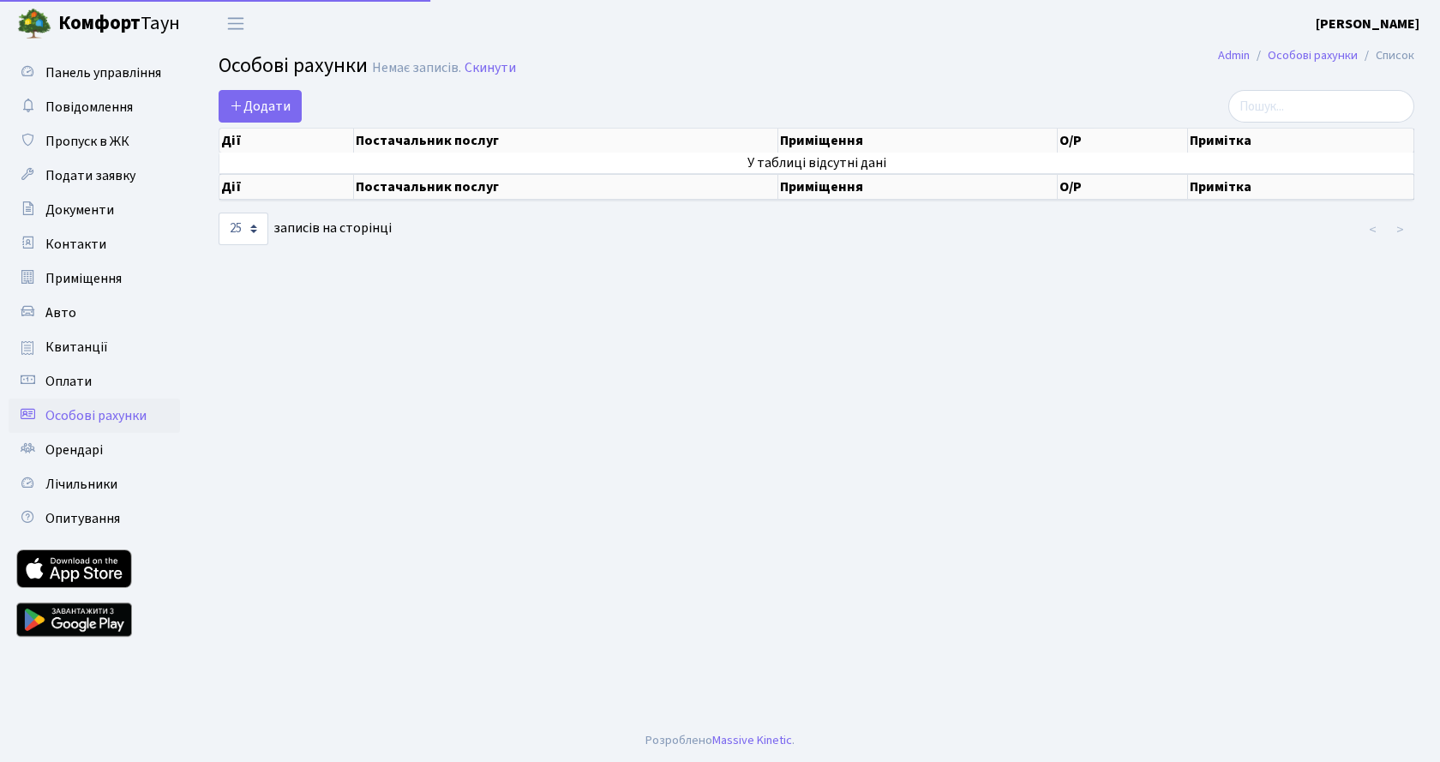
select select "25"
click at [108, 415] on span "Особові рахунки" at bounding box center [95, 415] width 101 height 19
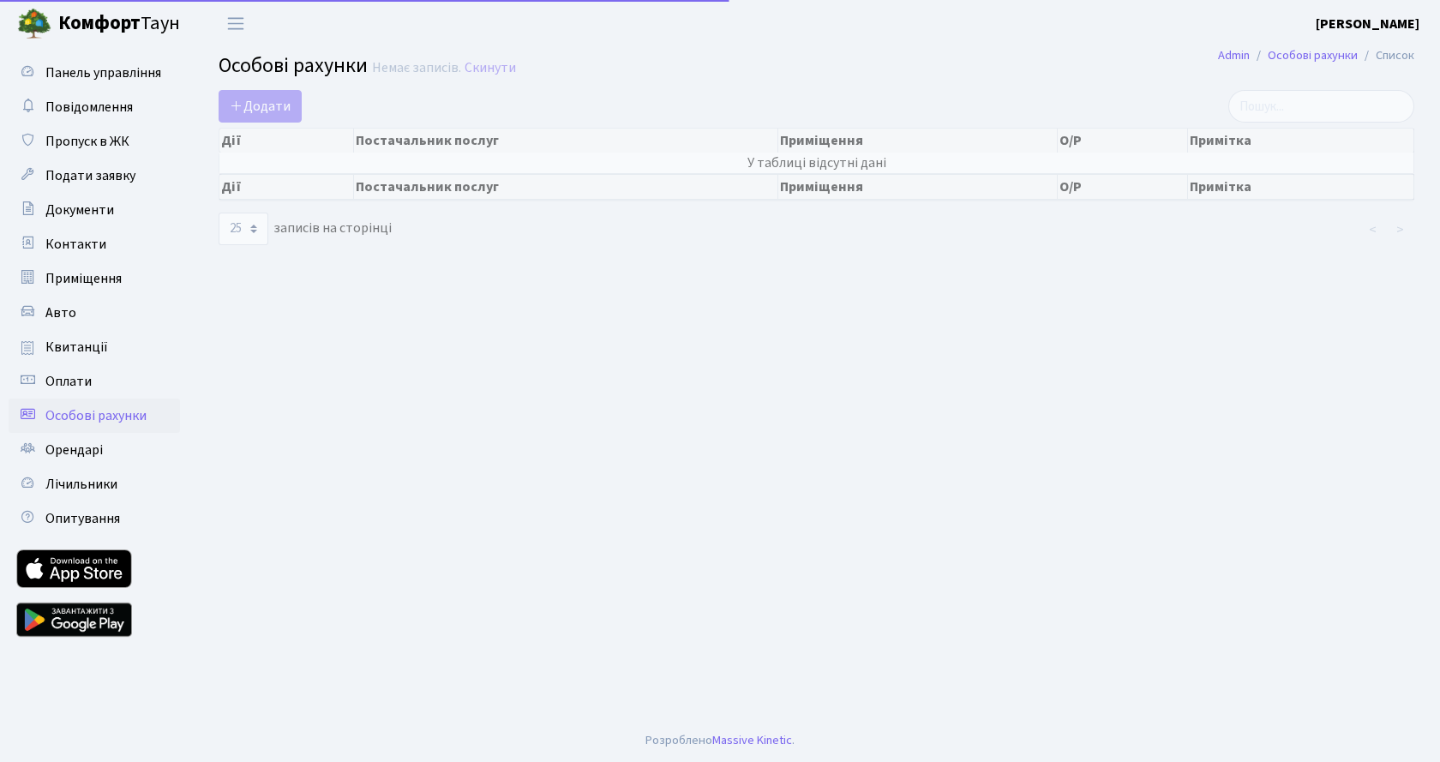
select select "25"
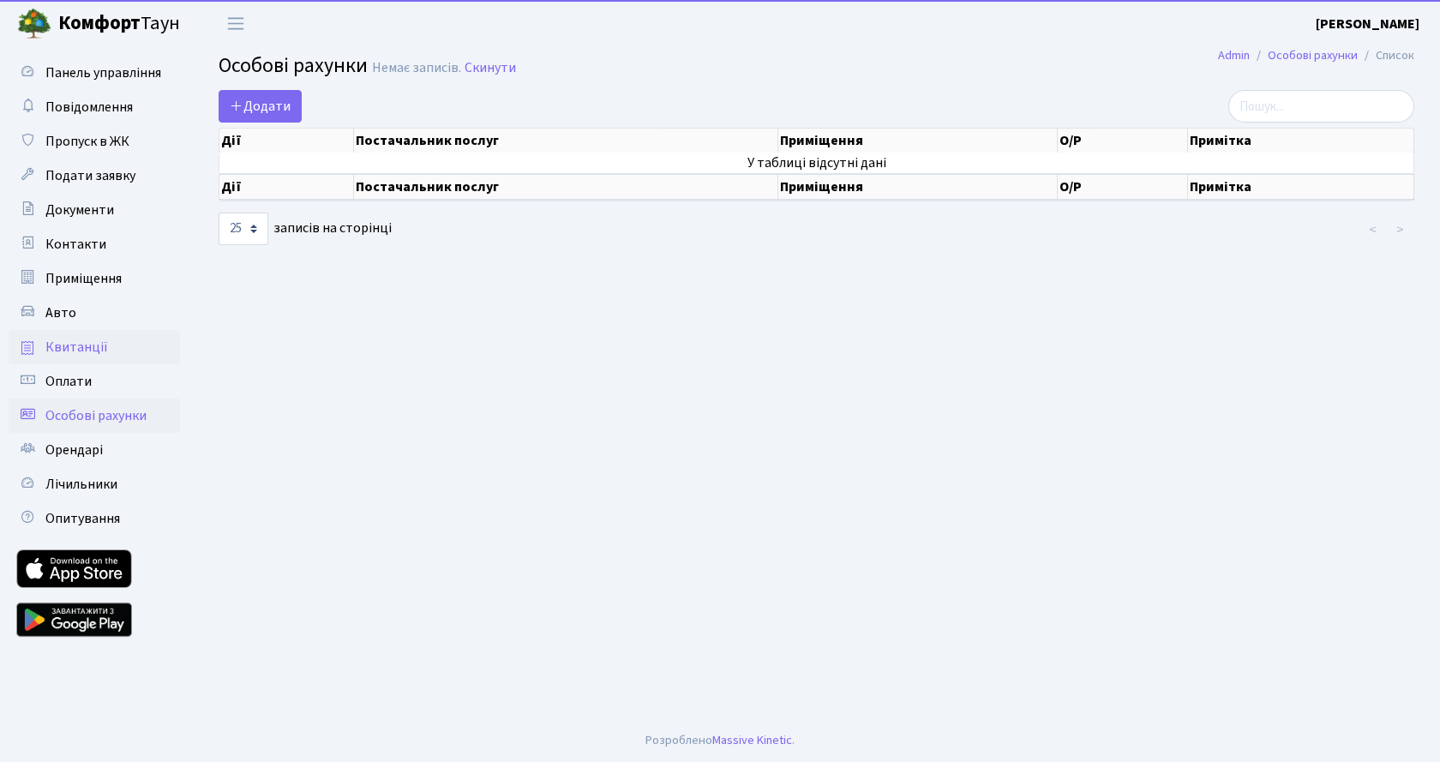
click at [80, 350] on span "Квитанції" at bounding box center [76, 347] width 63 height 19
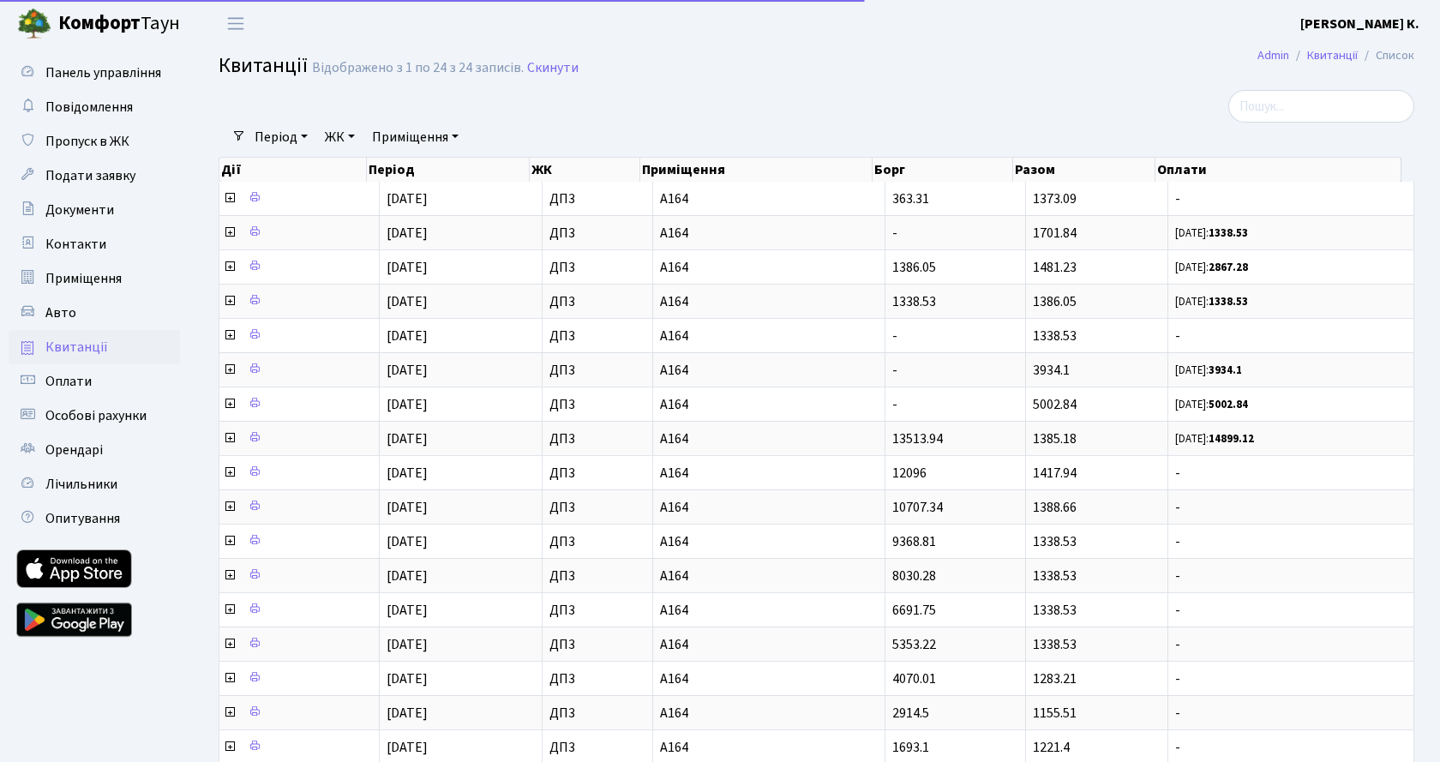
select select "25"
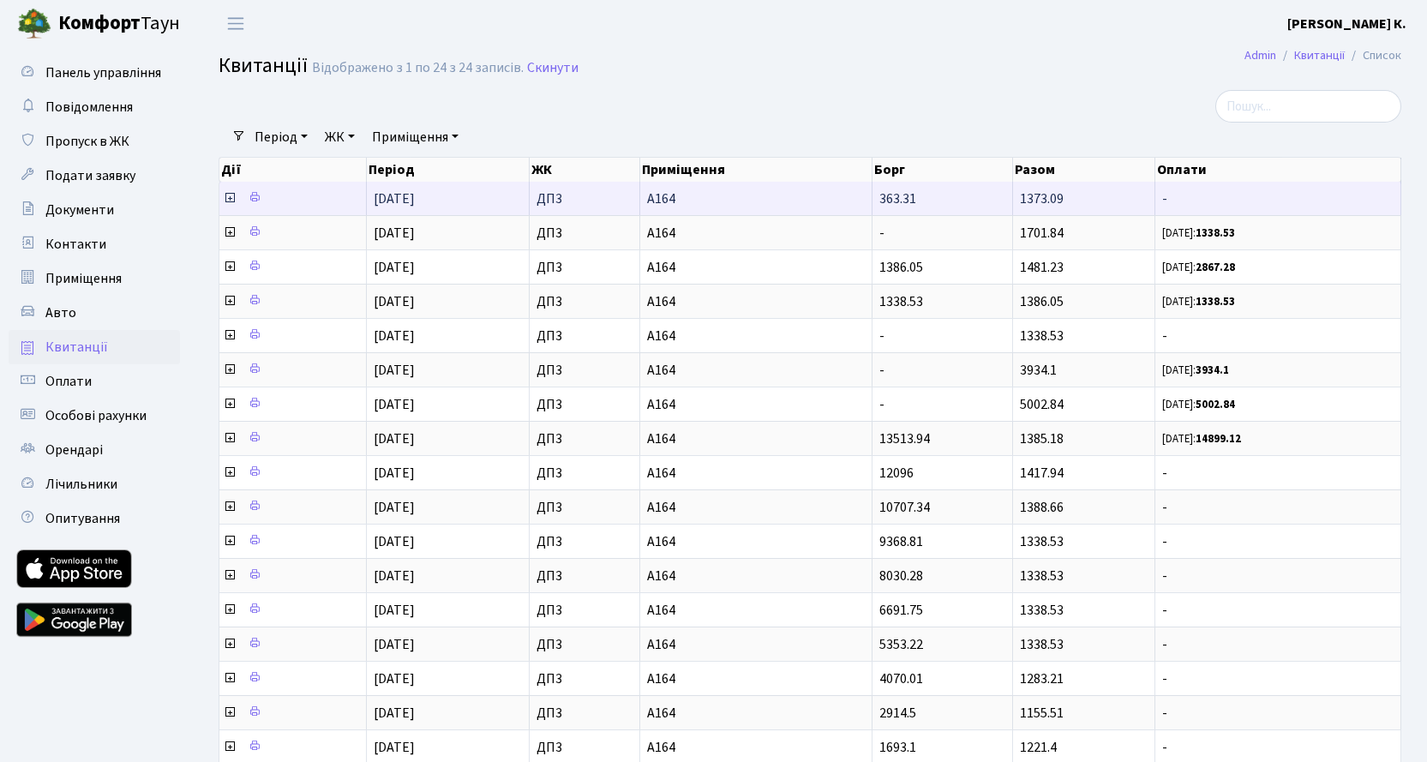
click at [229, 201] on icon at bounding box center [230, 198] width 14 height 14
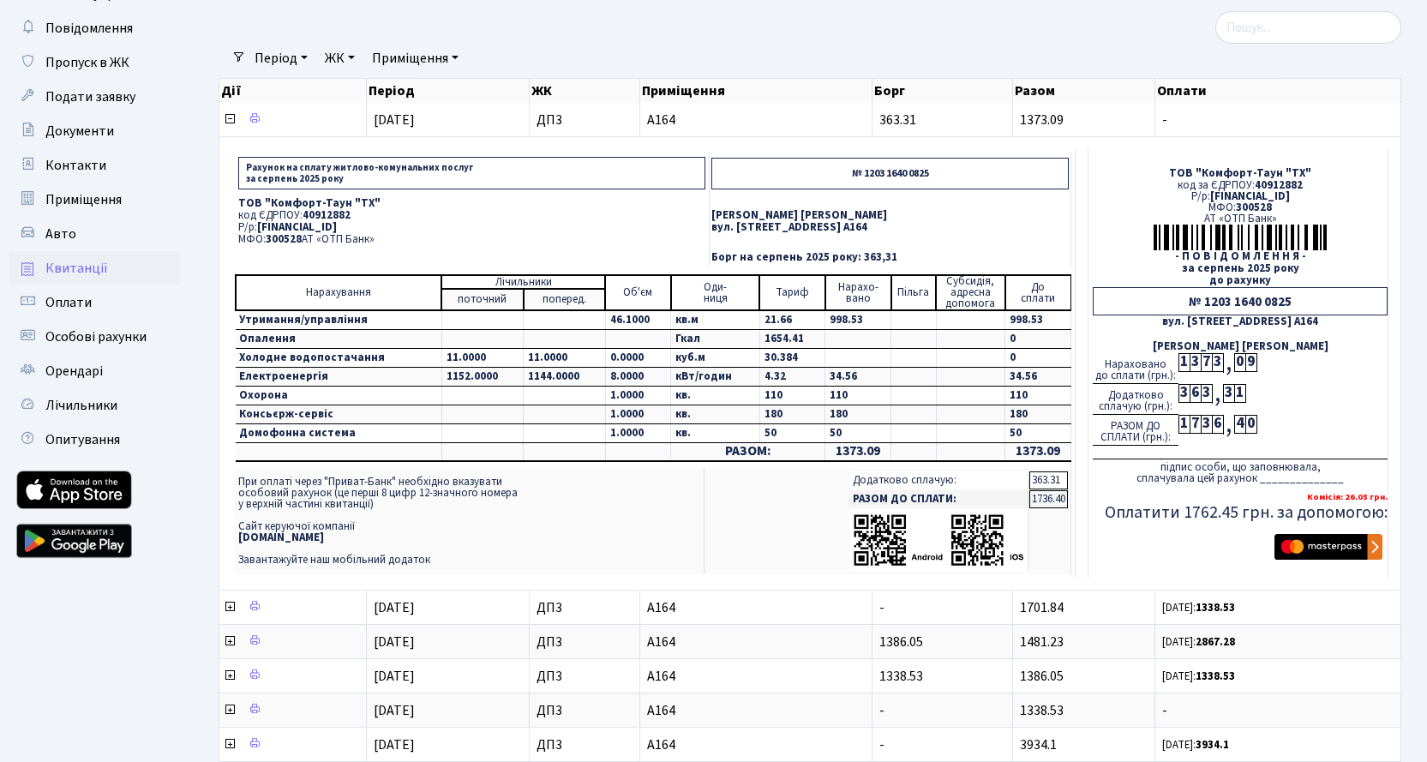
scroll to position [114, 0]
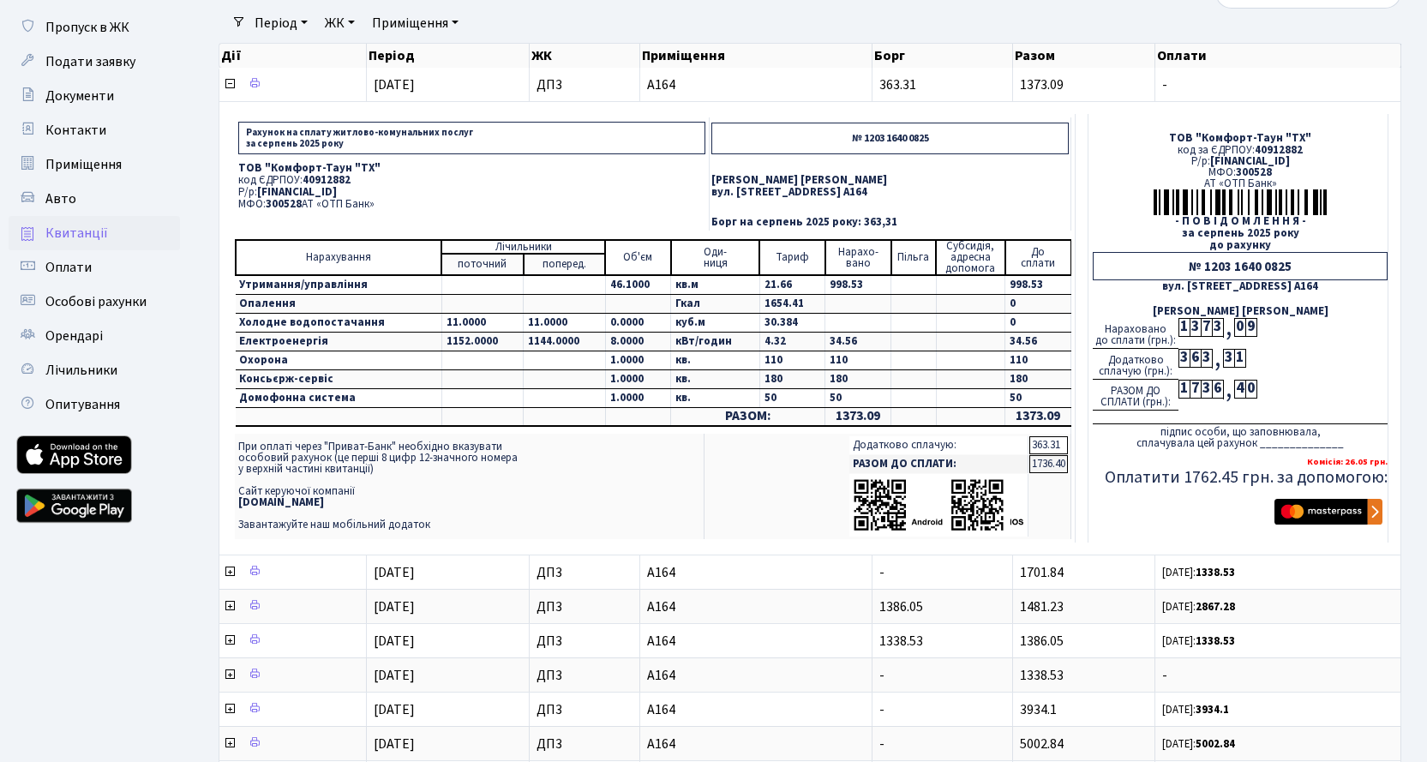
click at [337, 190] on span "[FINANCIAL_ID]" at bounding box center [297, 191] width 80 height 15
click at [337, 188] on span "[FINANCIAL_ID]" at bounding box center [297, 191] width 80 height 15
click at [254, 210] on p "МФО: 300528 АТ «ОТП Банк»" at bounding box center [471, 204] width 467 height 11
click at [337, 189] on span "[FINANCIAL_ID]" at bounding box center [297, 191] width 80 height 15
